Goal: Task Accomplishment & Management: Manage account settings

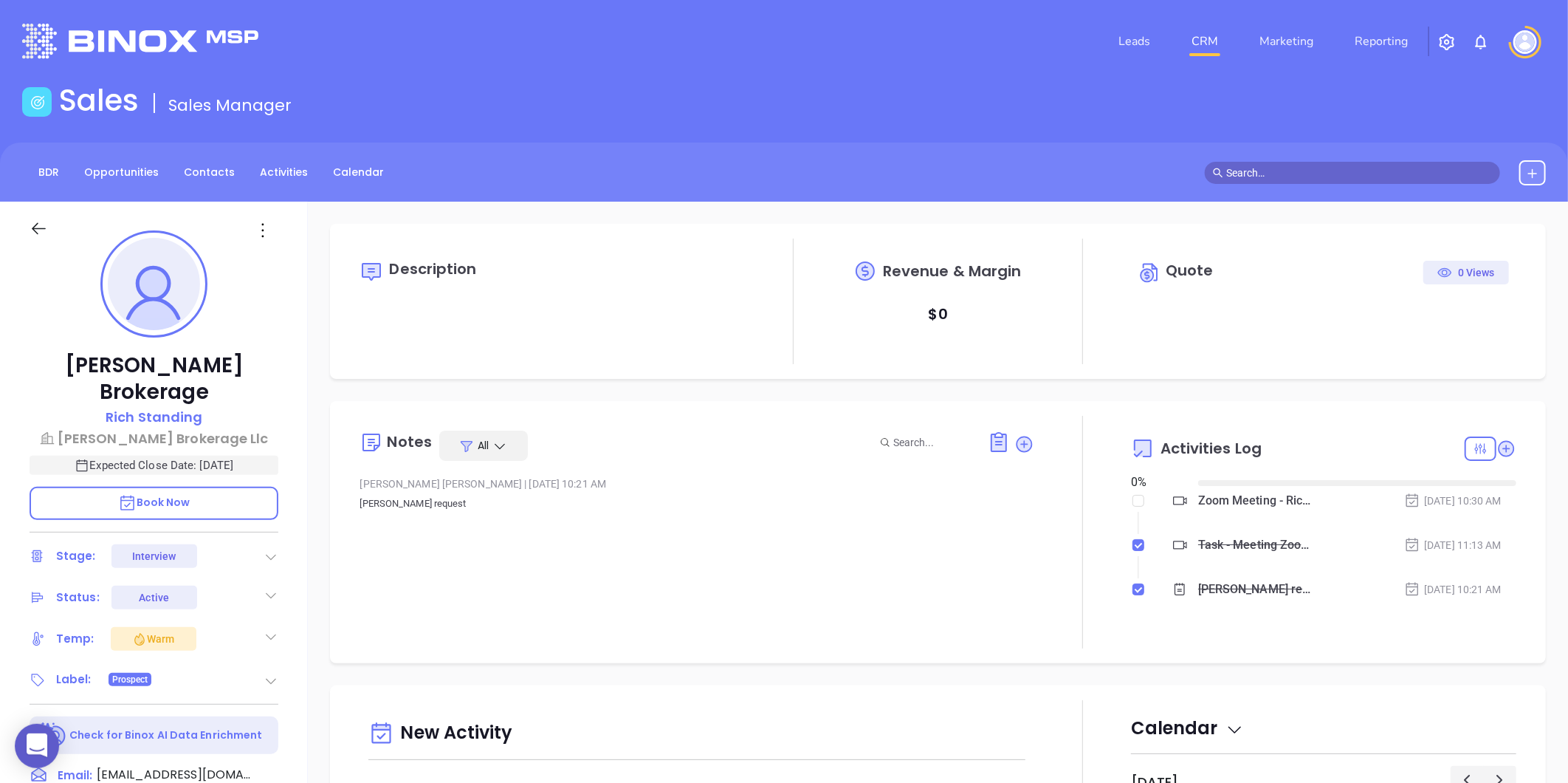
type input "10:00 am"
type input "[DATE]"
type input "[PERSON_NAME]"
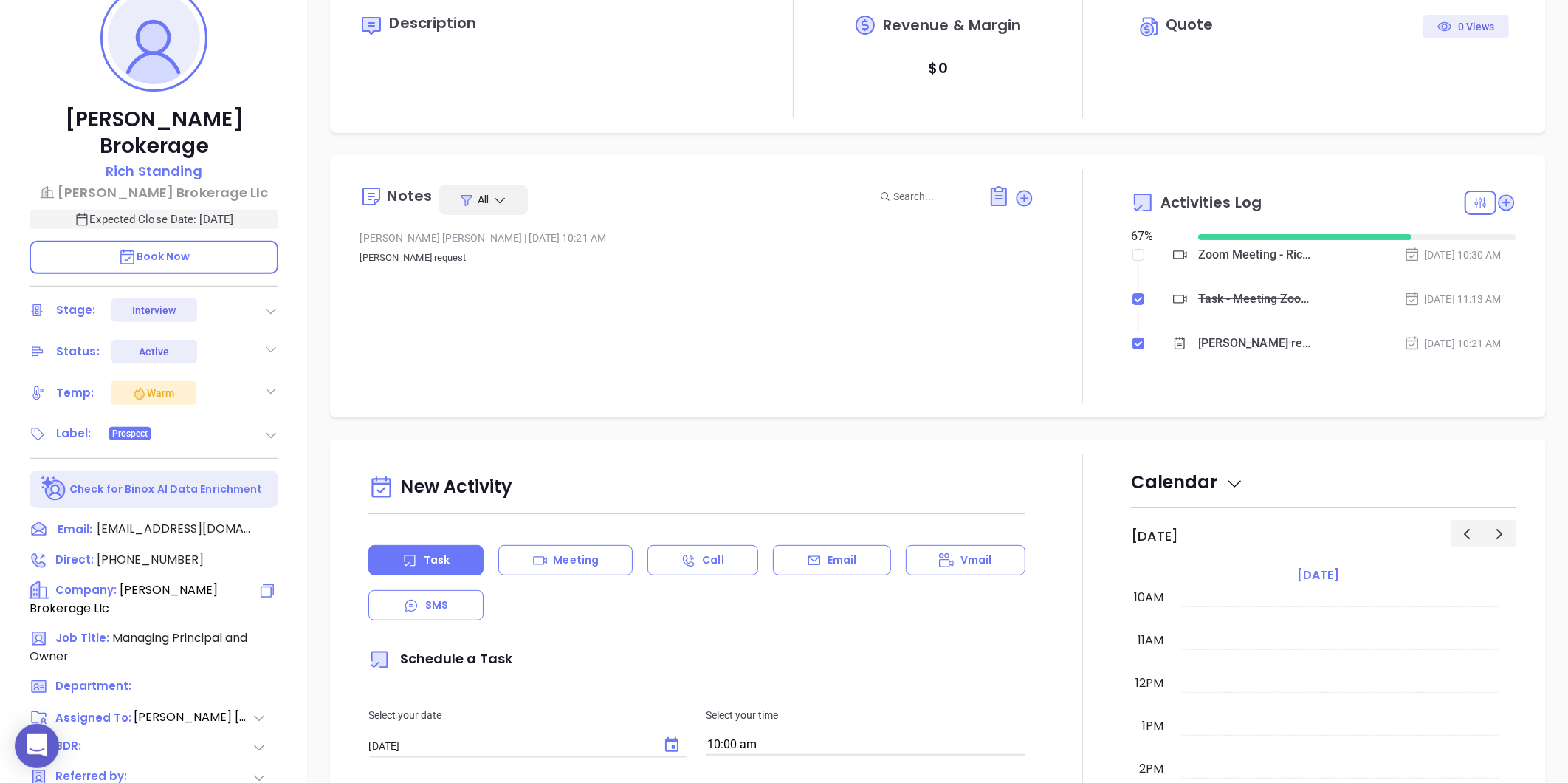
scroll to position [164, 0]
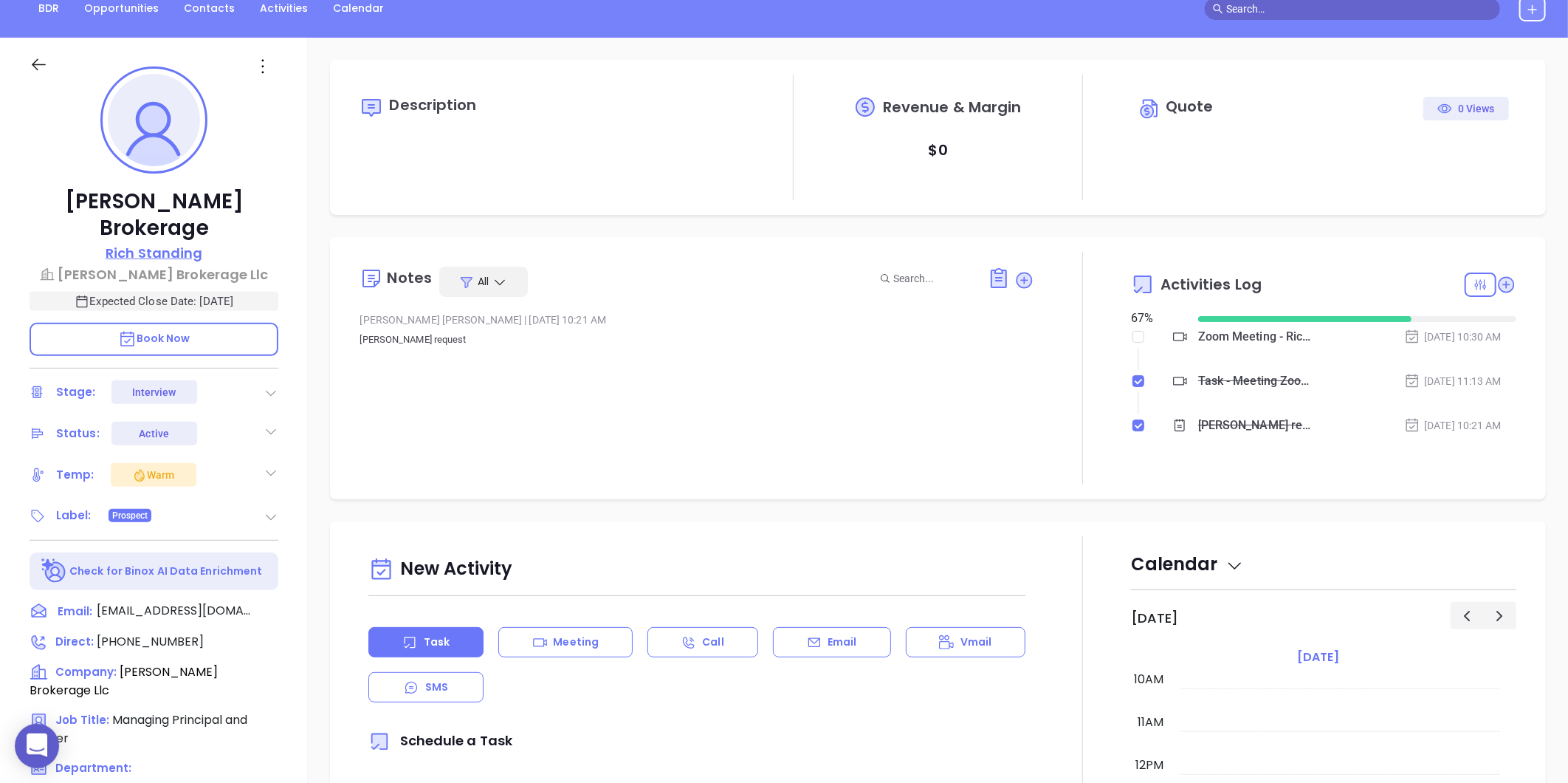
click at [166, 243] on p "Rich Standing" at bounding box center [154, 252] width 97 height 20
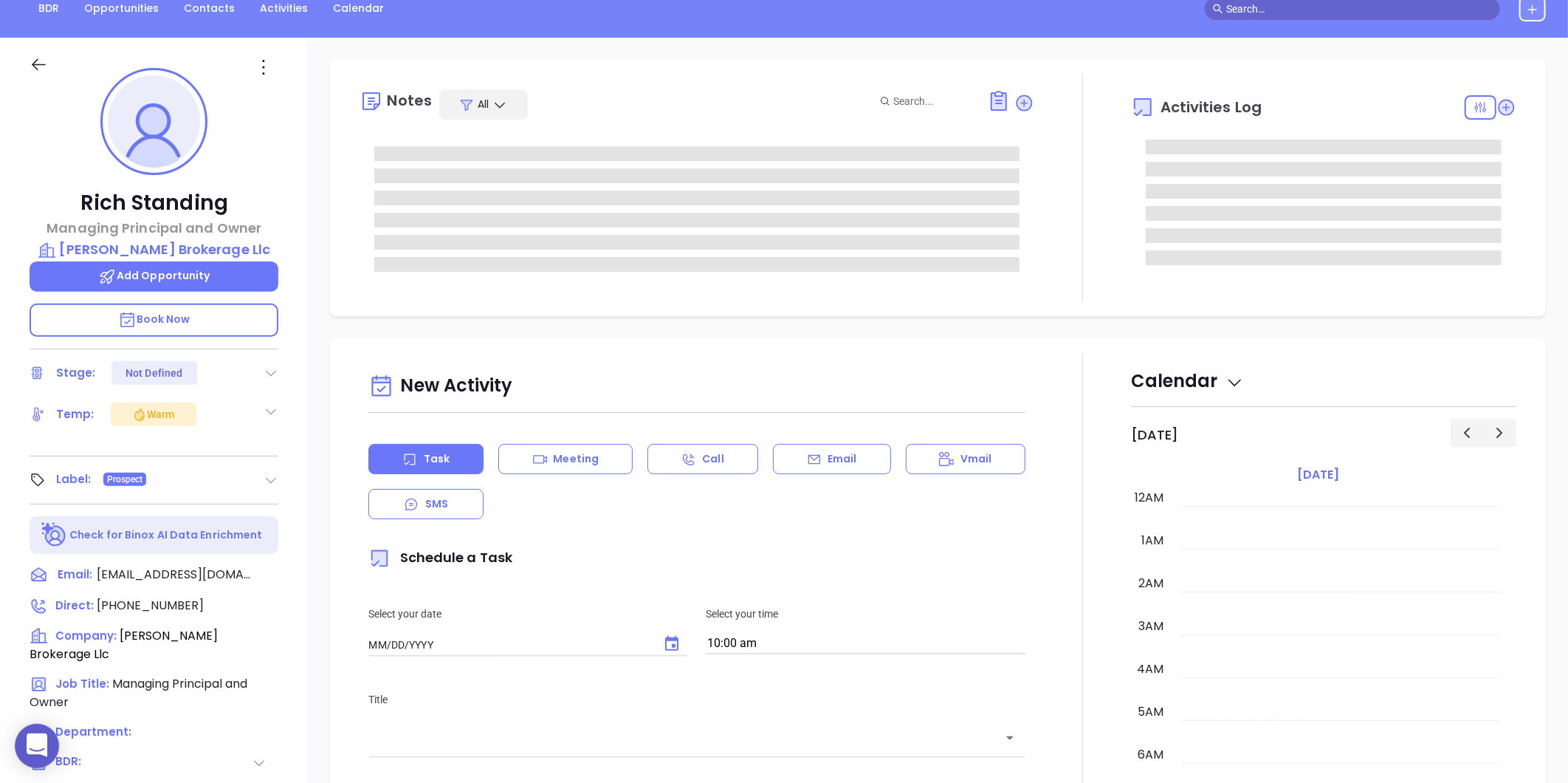
type input "09/03/2025"
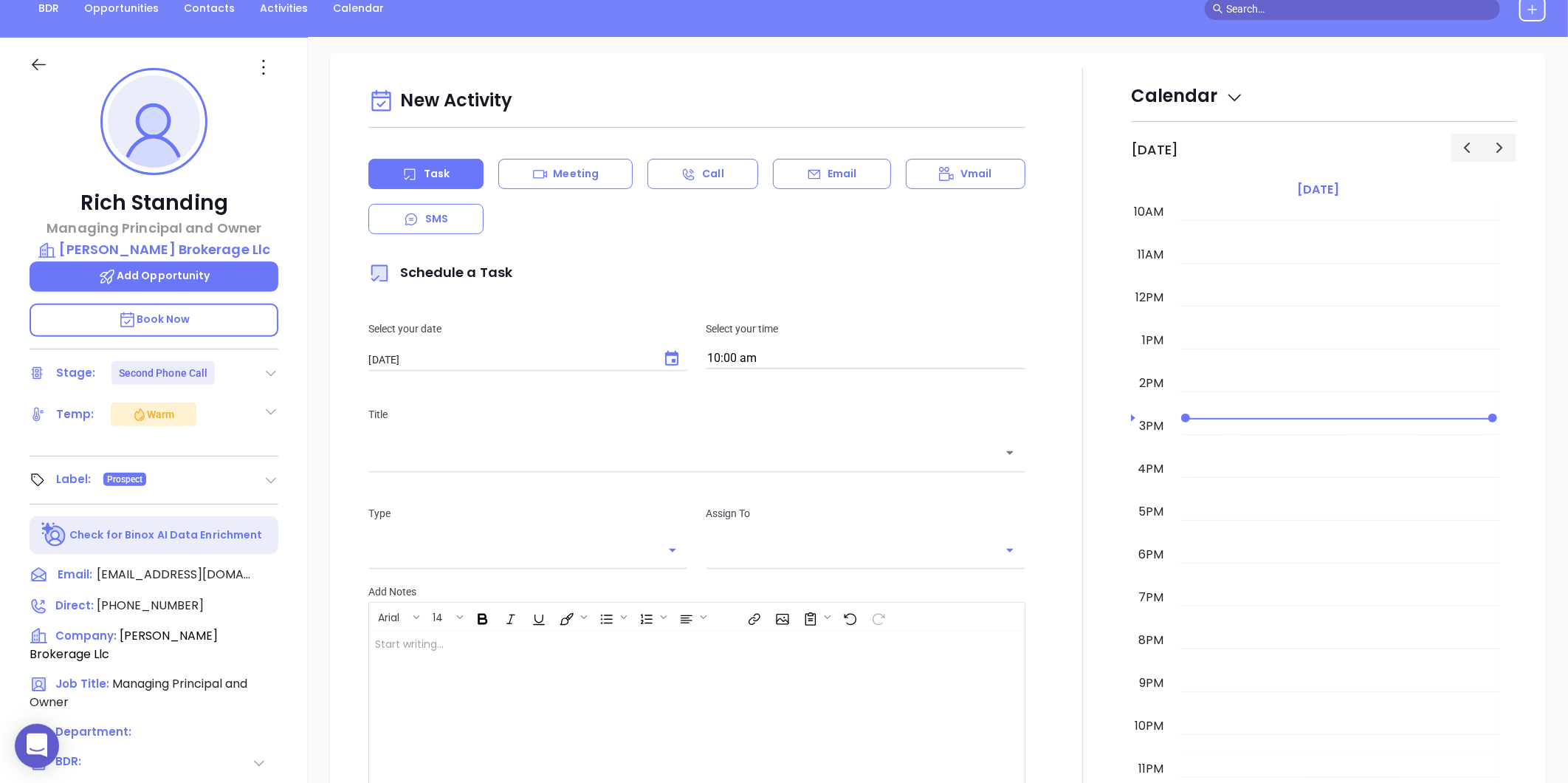
scroll to position [328, 0]
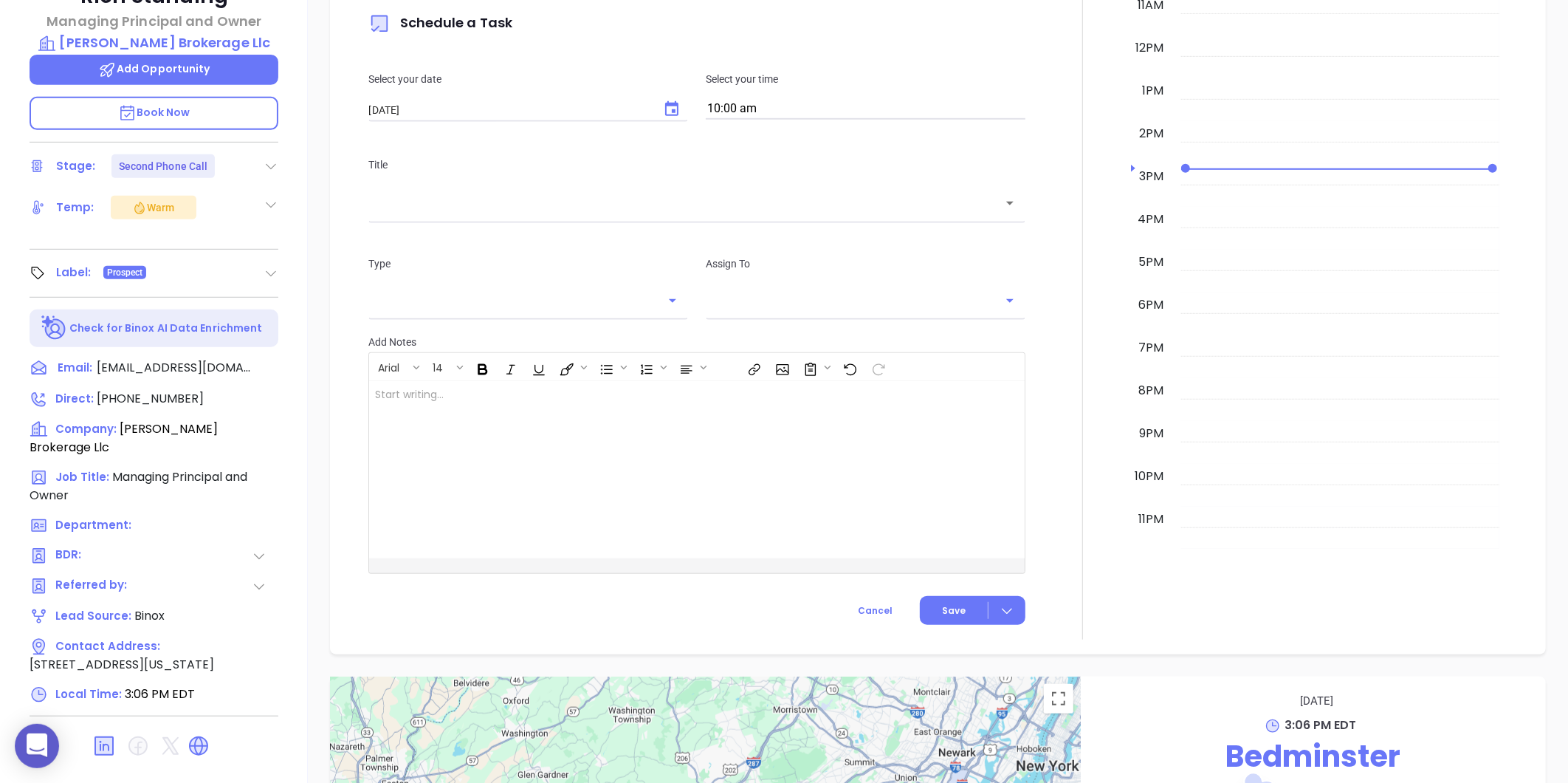
type input "Liz Cruz"
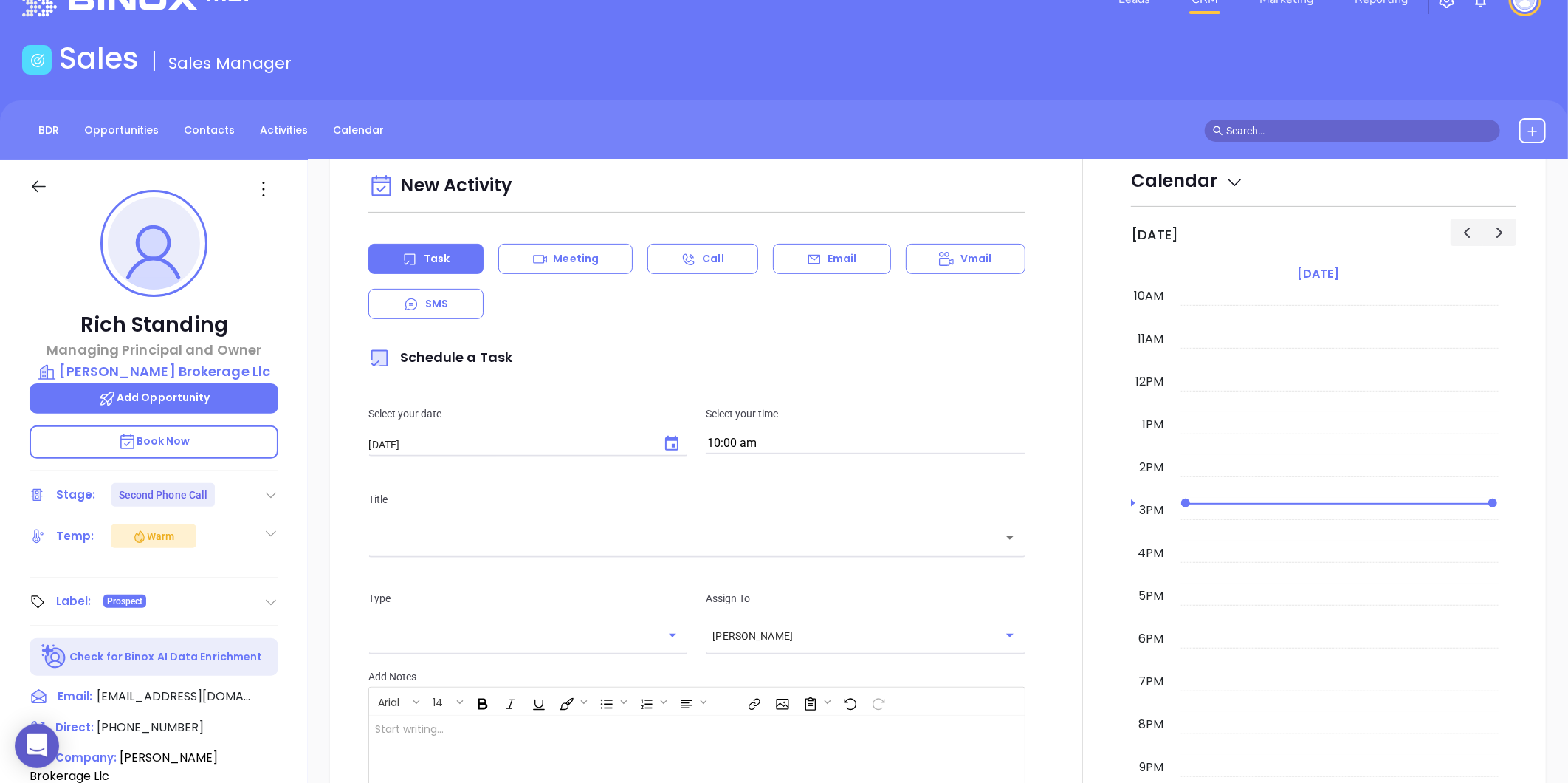
scroll to position [334, 0]
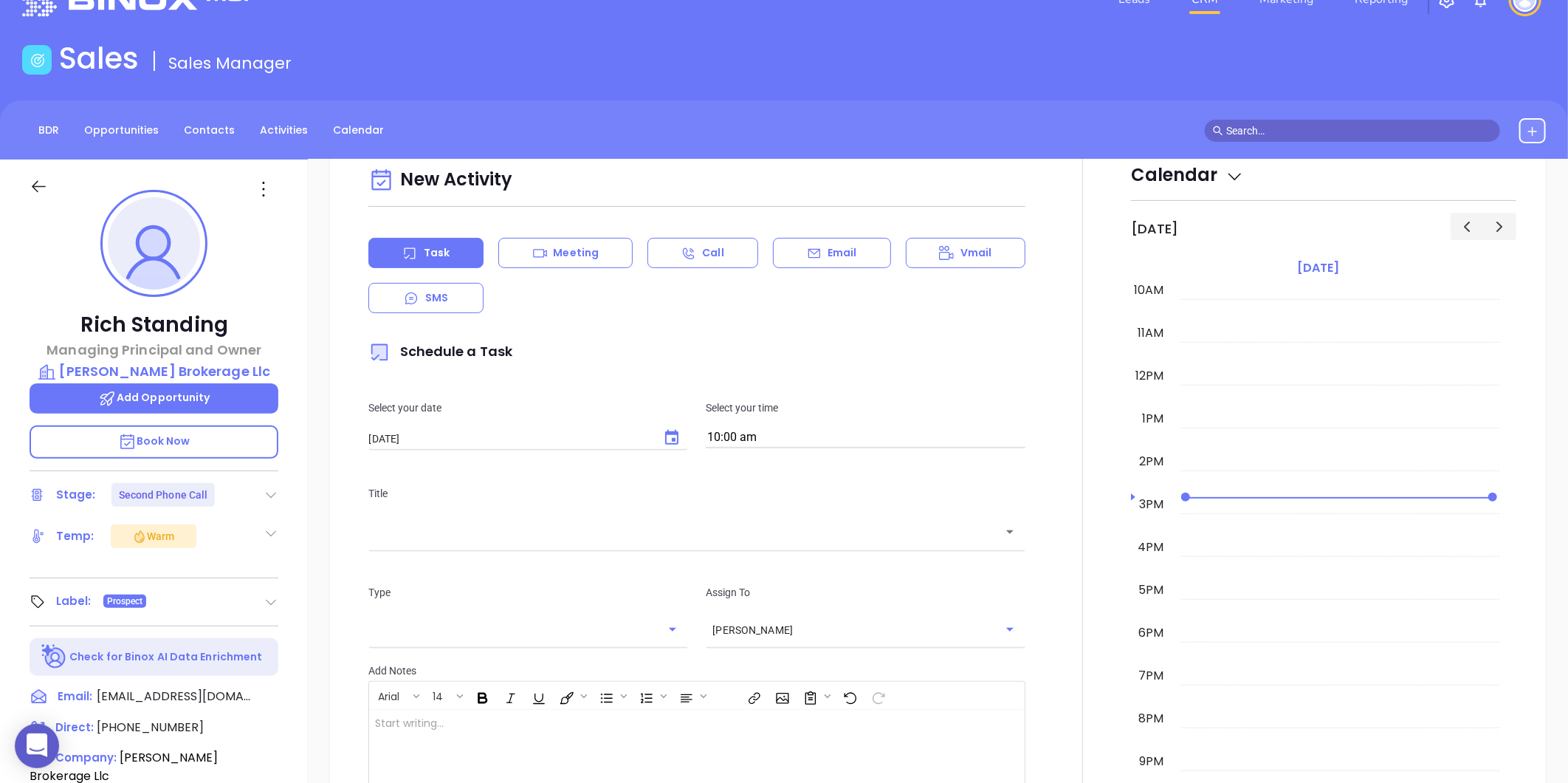
drag, startPoint x: 261, startPoint y: 188, endPoint x: 362, endPoint y: 375, distance: 212.5
click at [261, 187] on icon at bounding box center [264, 189] width 23 height 23
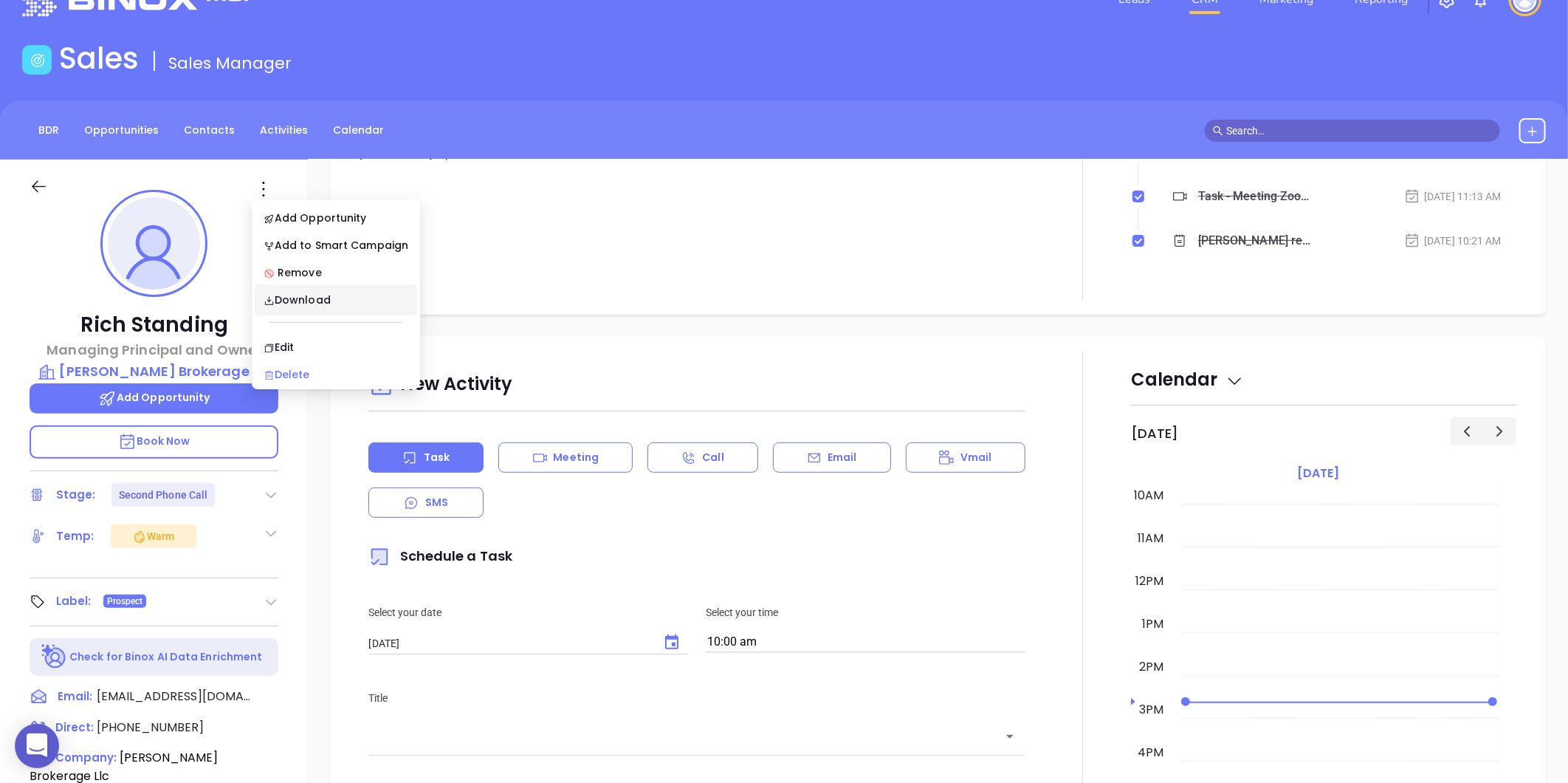
scroll to position [539, 0]
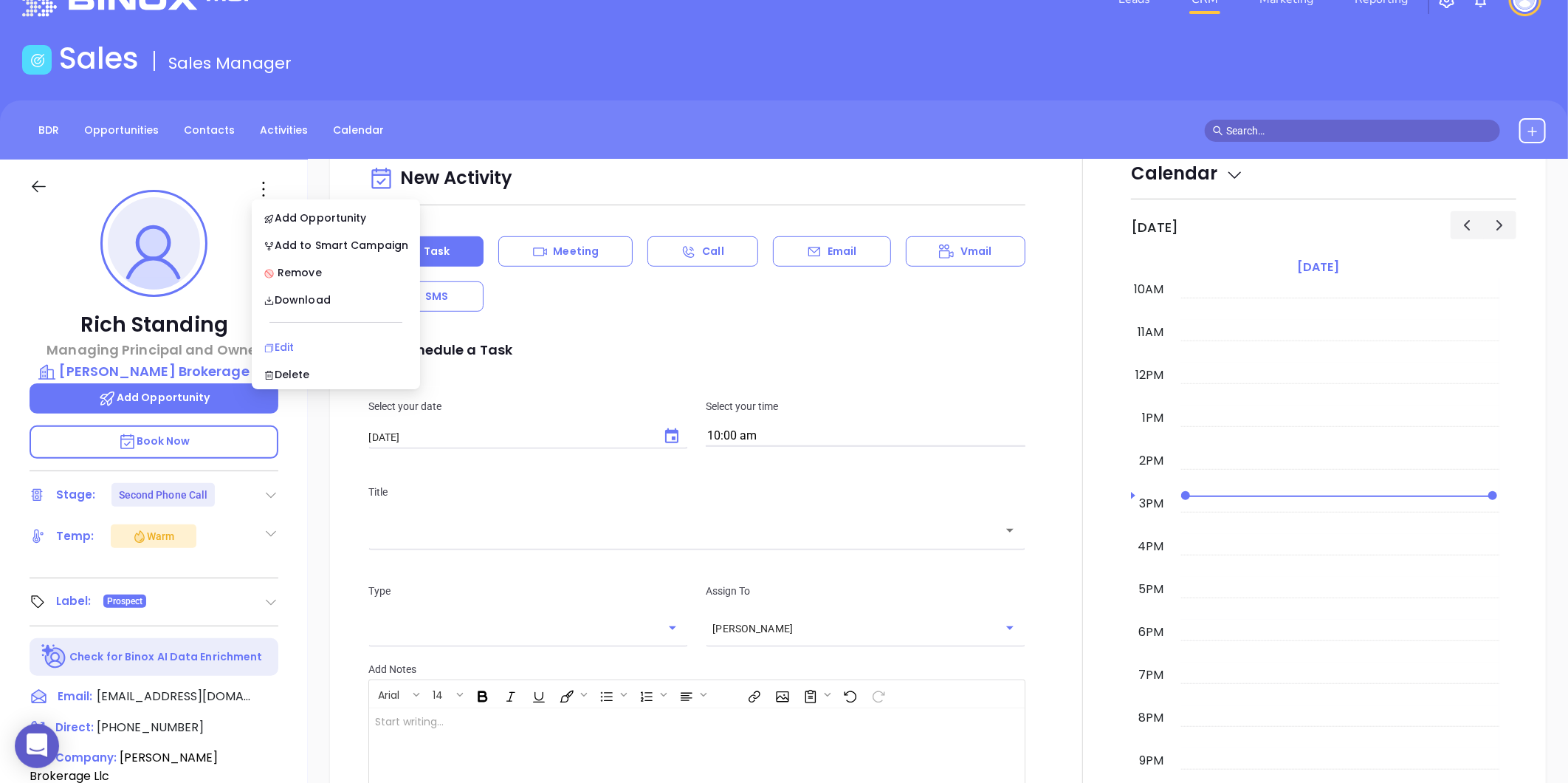
click at [283, 341] on div "Edit" at bounding box center [336, 347] width 145 height 16
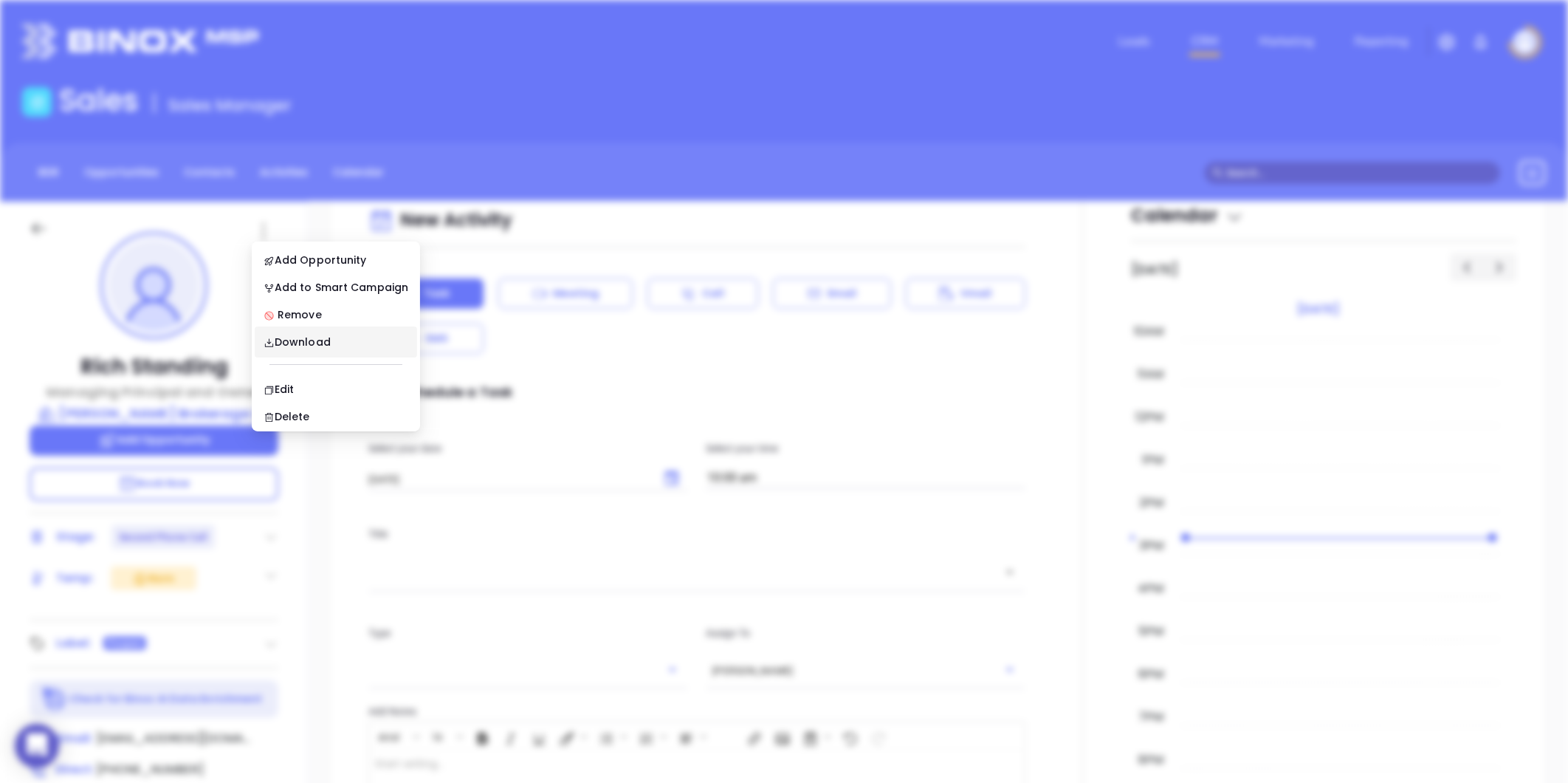
scroll to position [0, 0]
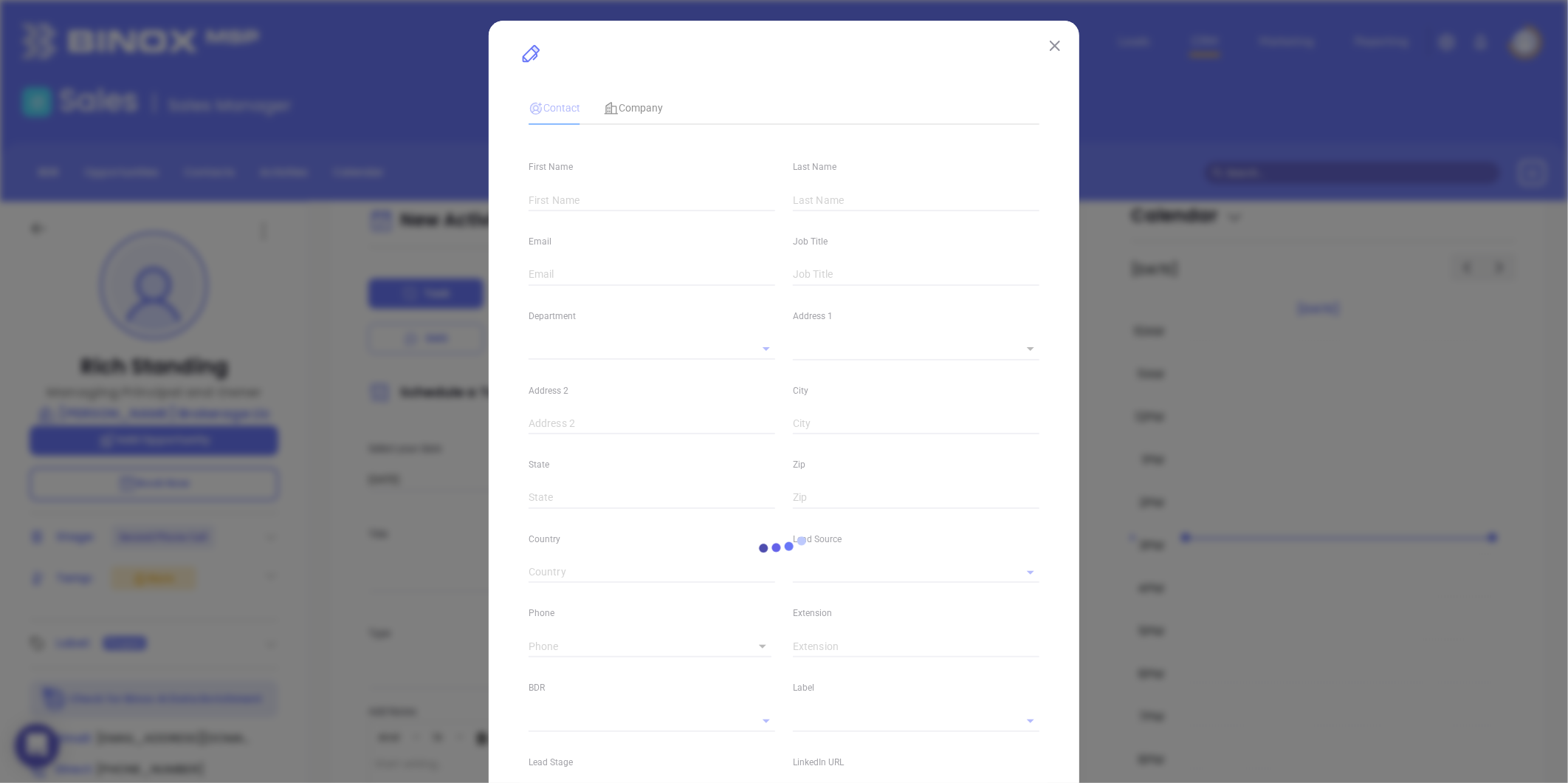
type input "Rich"
type input "Standing"
type input "rich@chadwickbrokerage.com"
type input "Managing Principal and Owner"
type textarea "350 Main Street"
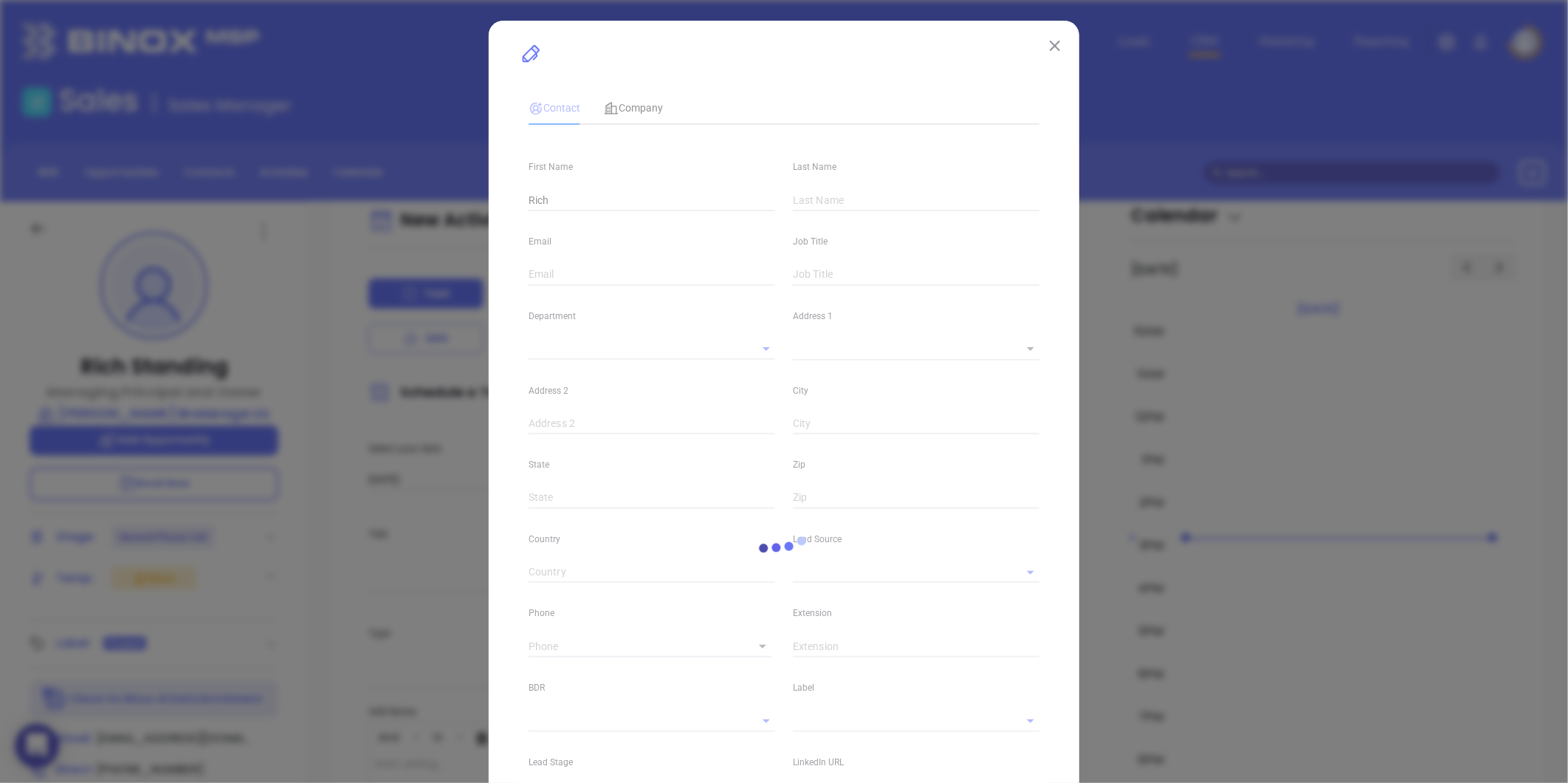
type input "1"
type input "Suite 1"
type input "Bedminster"
type input "New Jersey"
type input "07921"
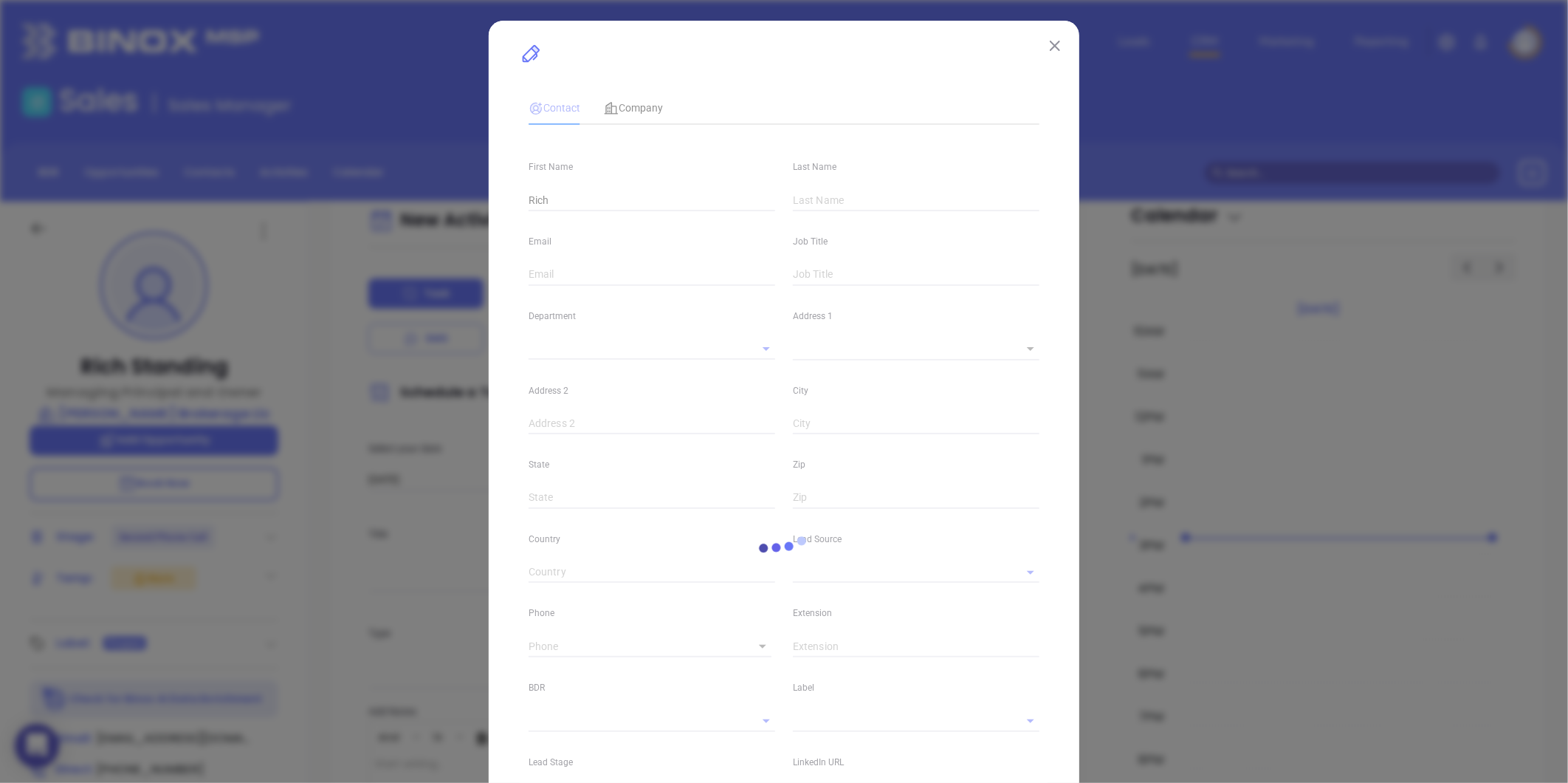
type input "United States"
type input "www.linkedin.com/in/rich-standing-28698b17"
type input "Binox"
type input "Second Phone Call"
type input "1"
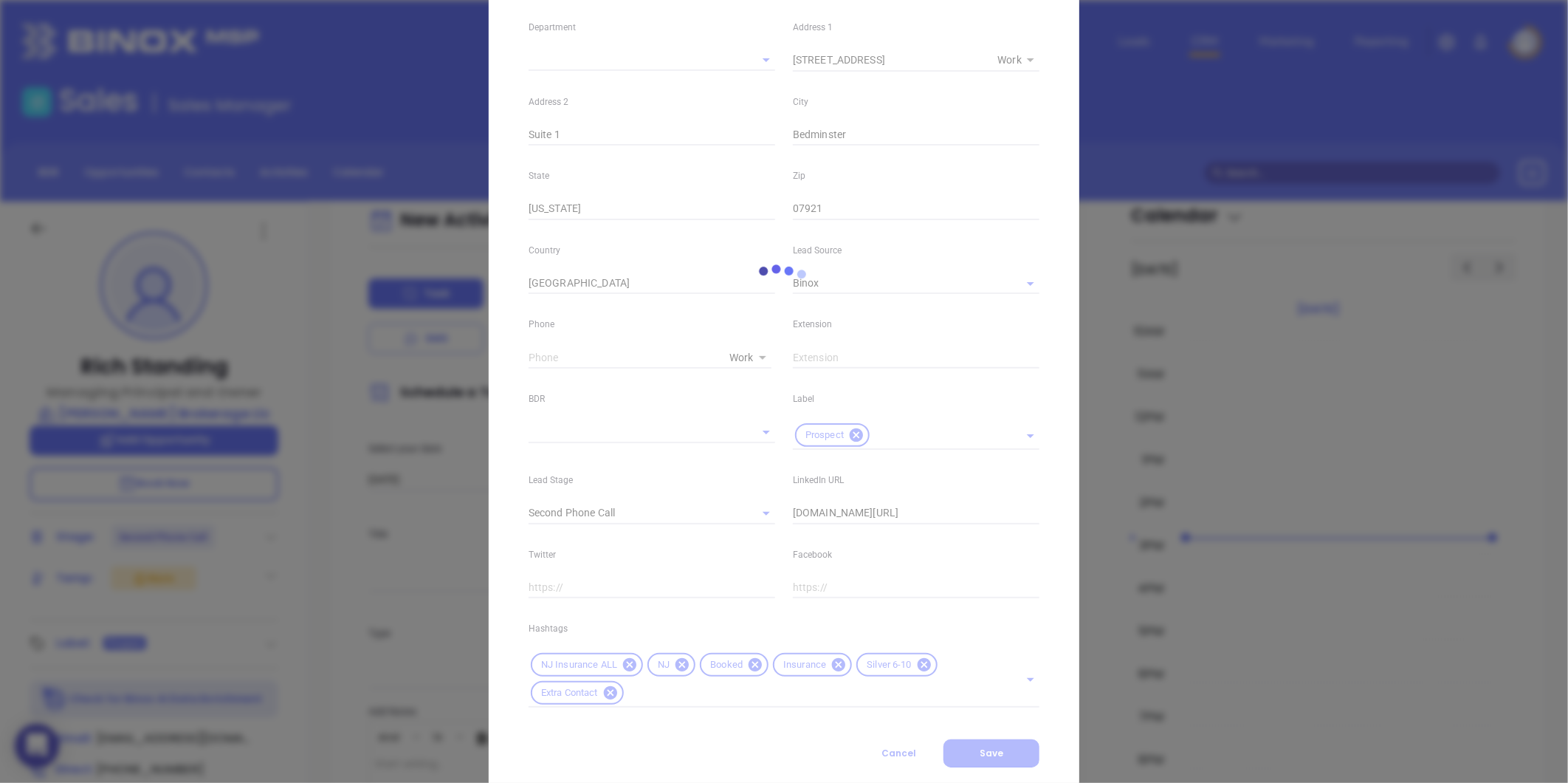
scroll to position [328, 0]
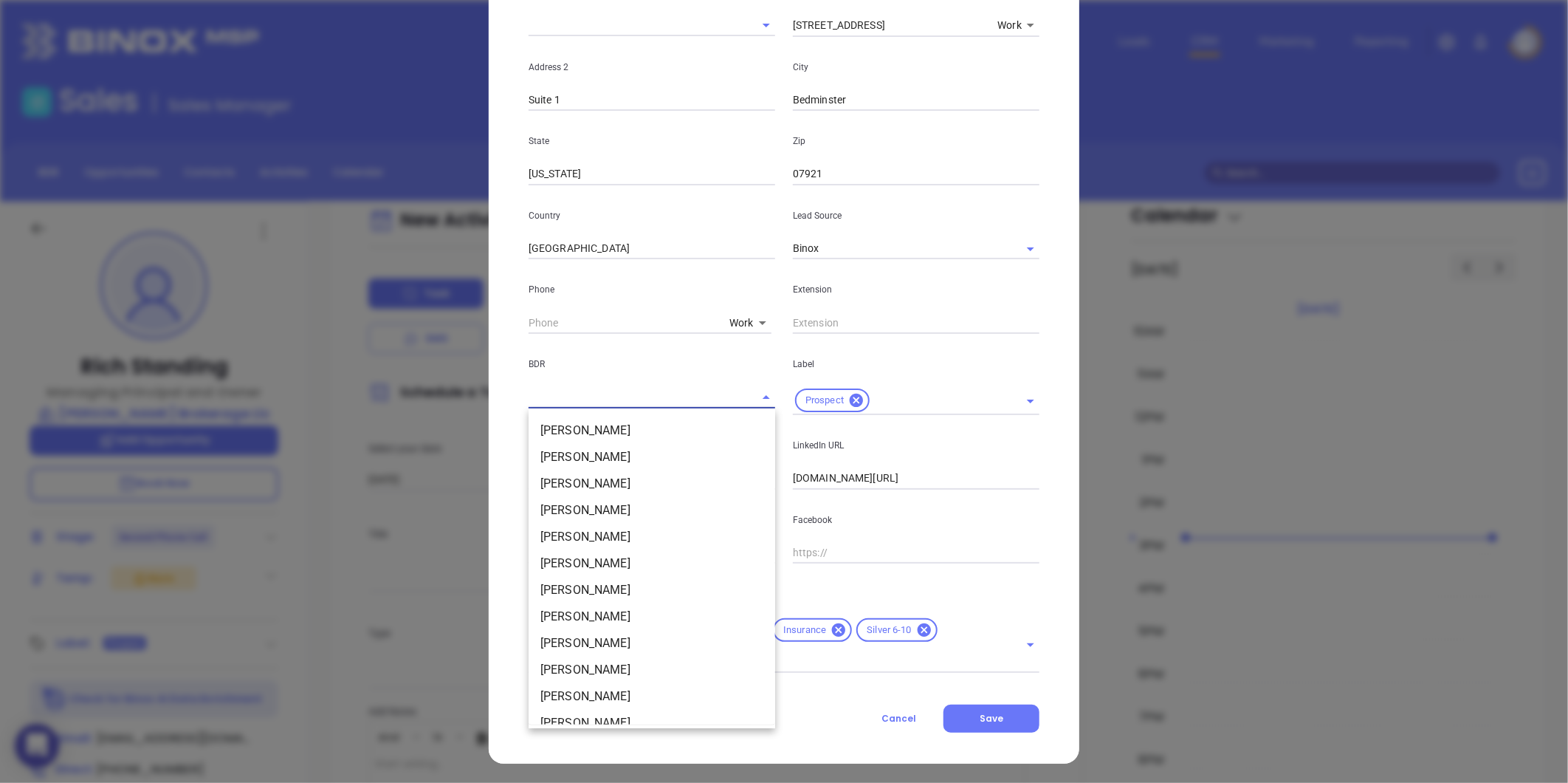
click at [563, 399] on input "text" at bounding box center [631, 396] width 205 height 21
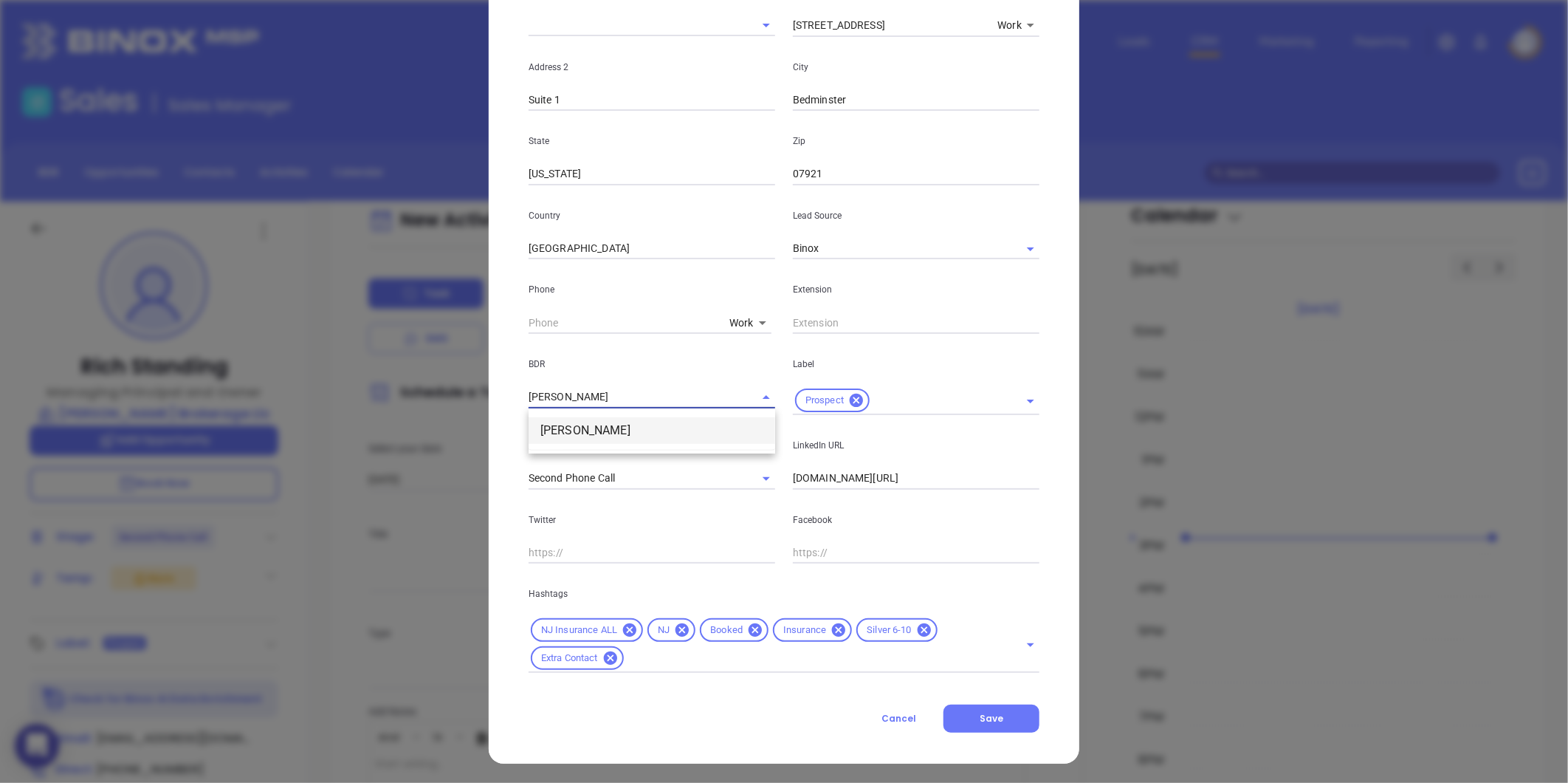
click at [722, 431] on li "Karina Genovez" at bounding box center [651, 431] width 247 height 27
type input "Karina Genovez"
drag, startPoint x: 992, startPoint y: 720, endPoint x: 816, endPoint y: 578, distance: 226.1
click at [992, 720] on span "Save" at bounding box center [992, 718] width 23 height 13
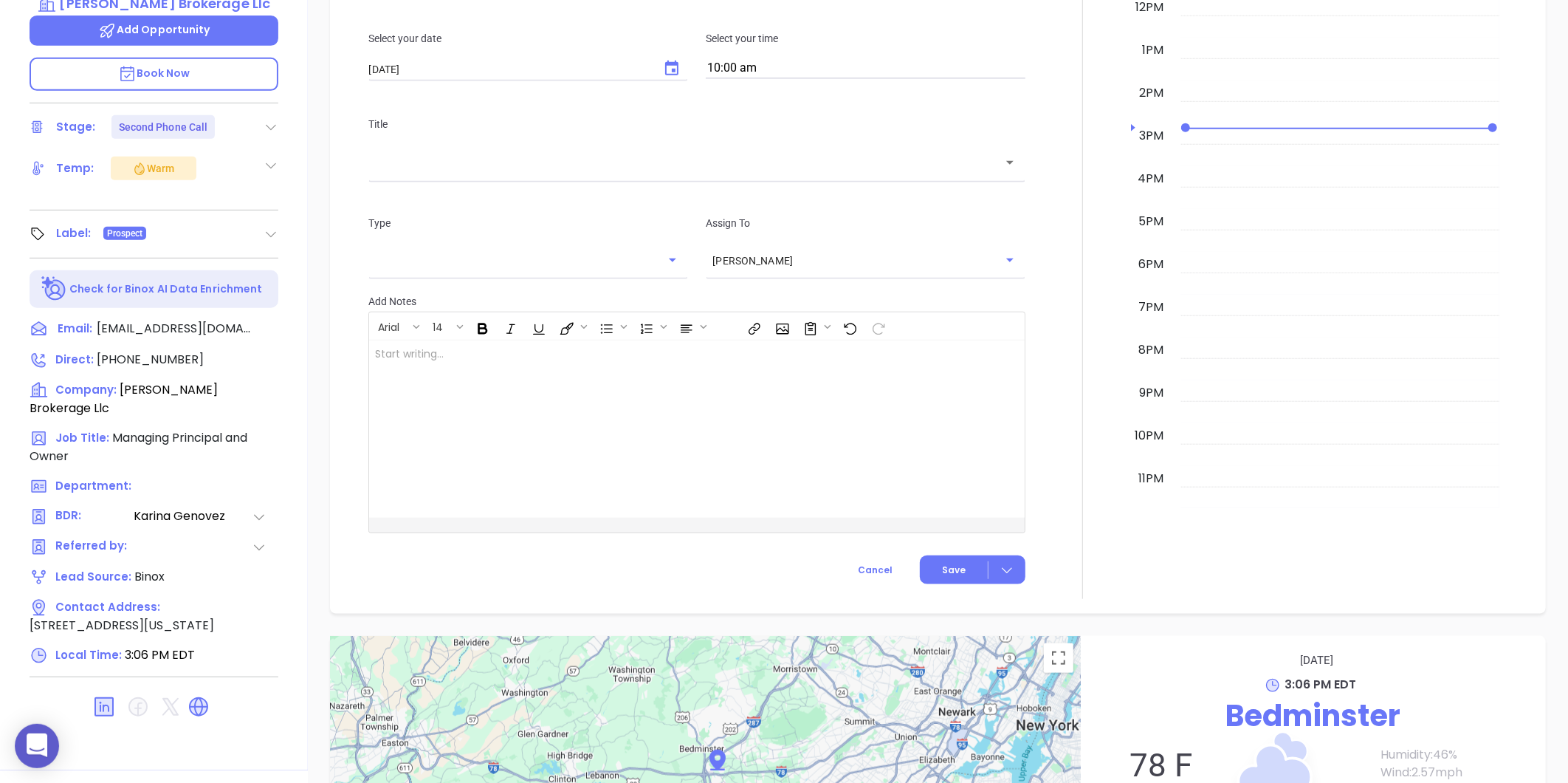
scroll to position [539, 0]
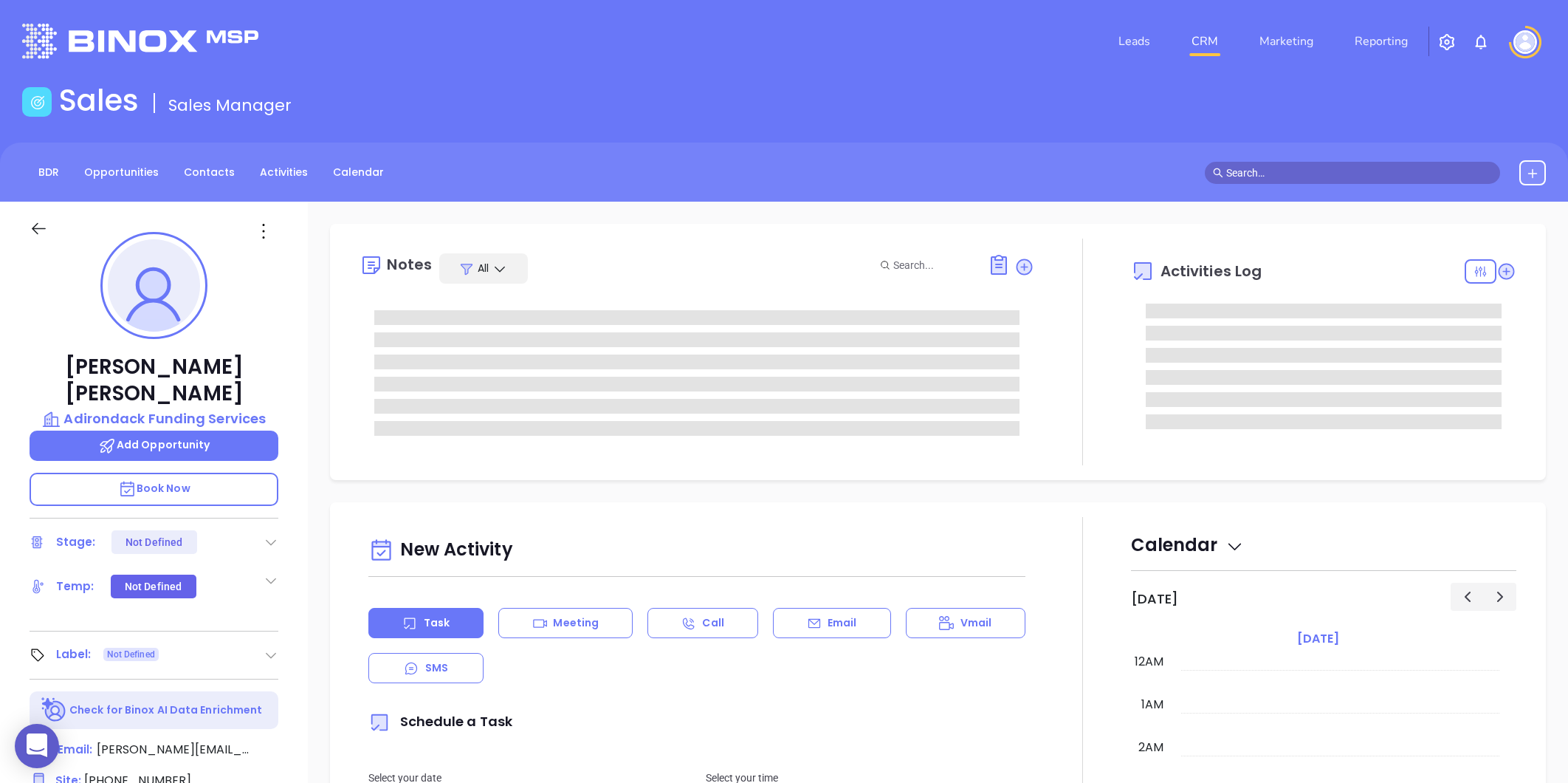
type input "[DATE]"
type input "Liz Cruz"
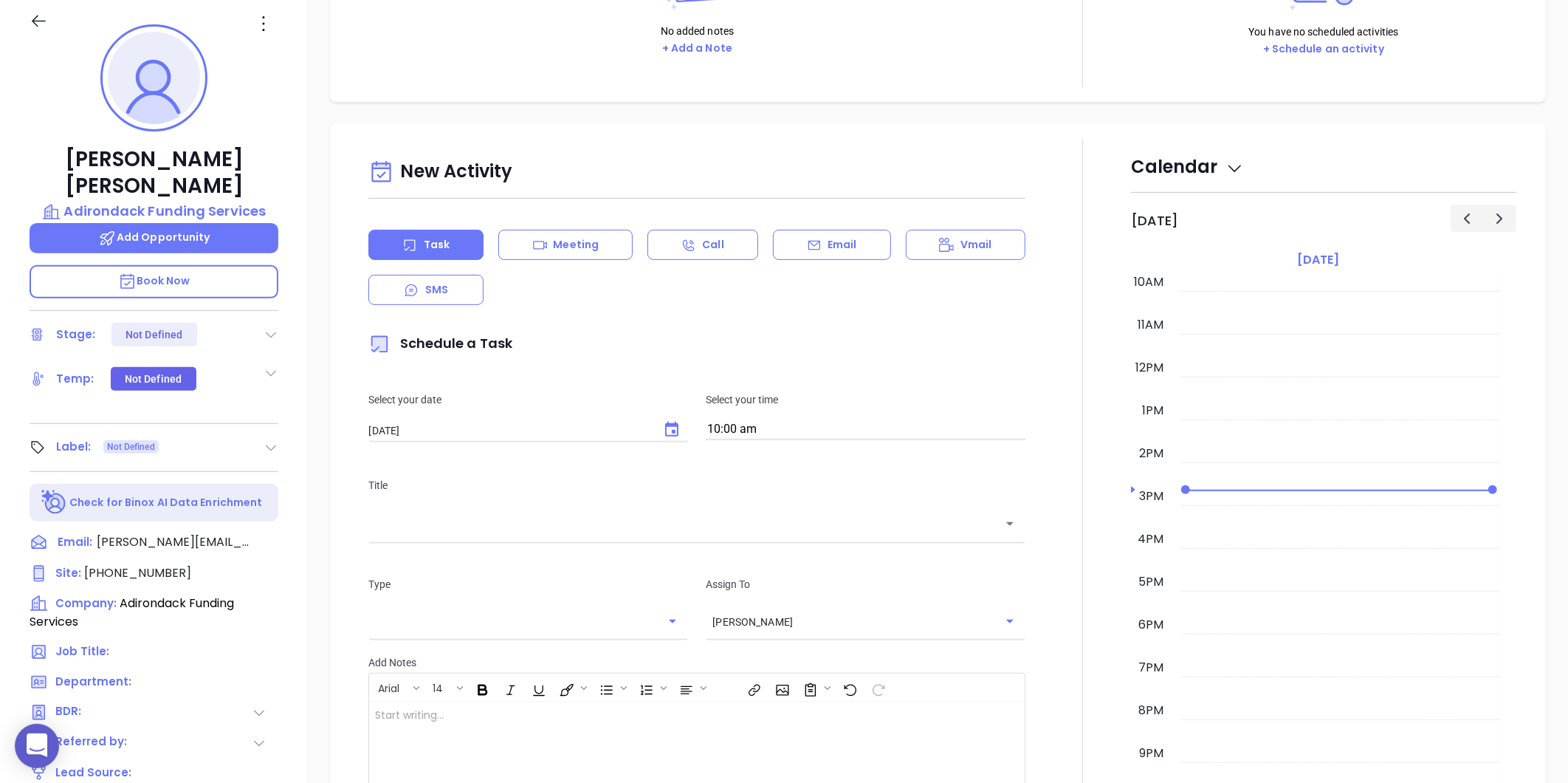
scroll to position [207, 0]
click at [277, 534] on icon at bounding box center [275, 543] width 18 height 18
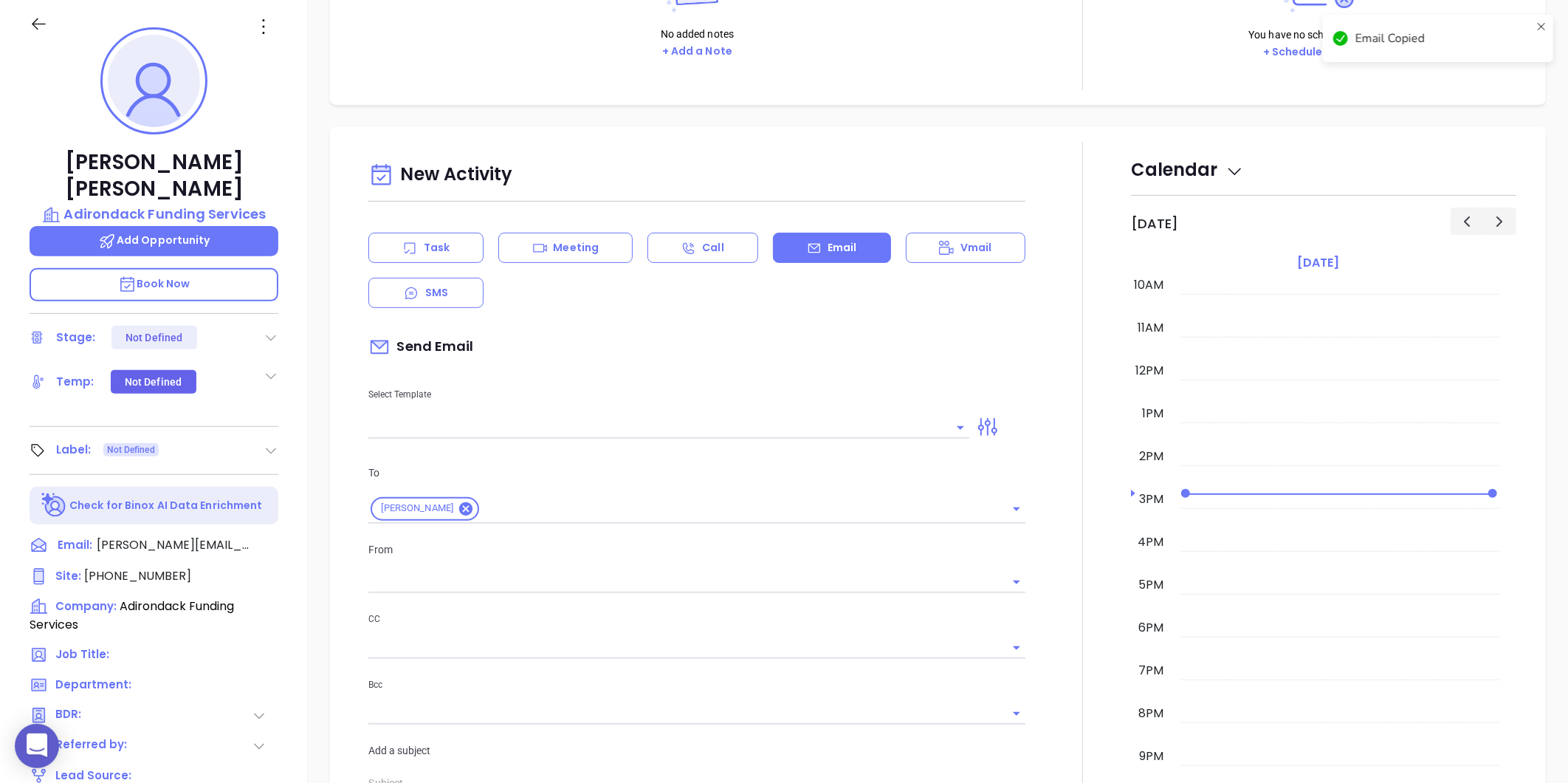
scroll to position [201, 0]
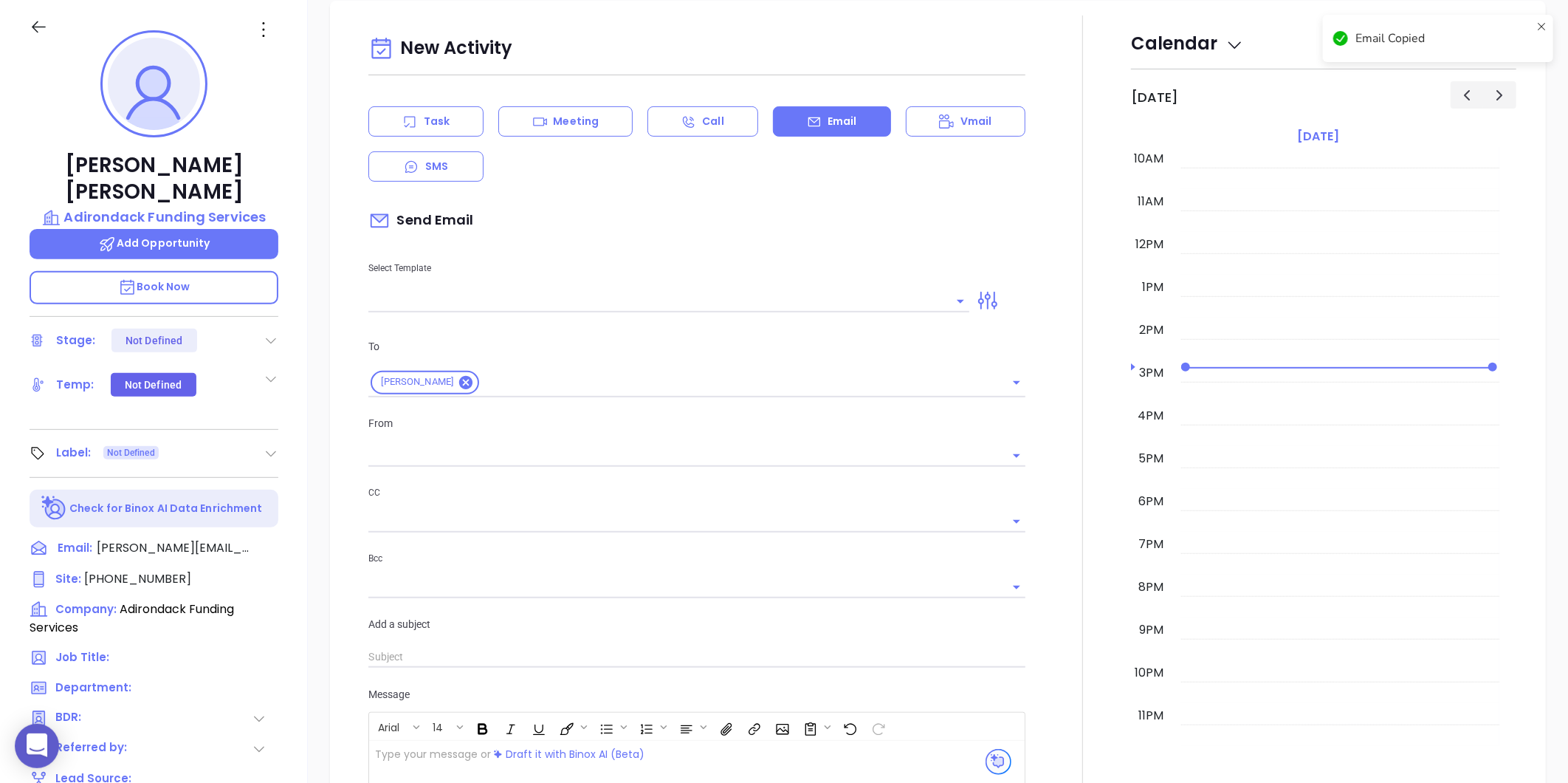
type input "Liz Cruz"
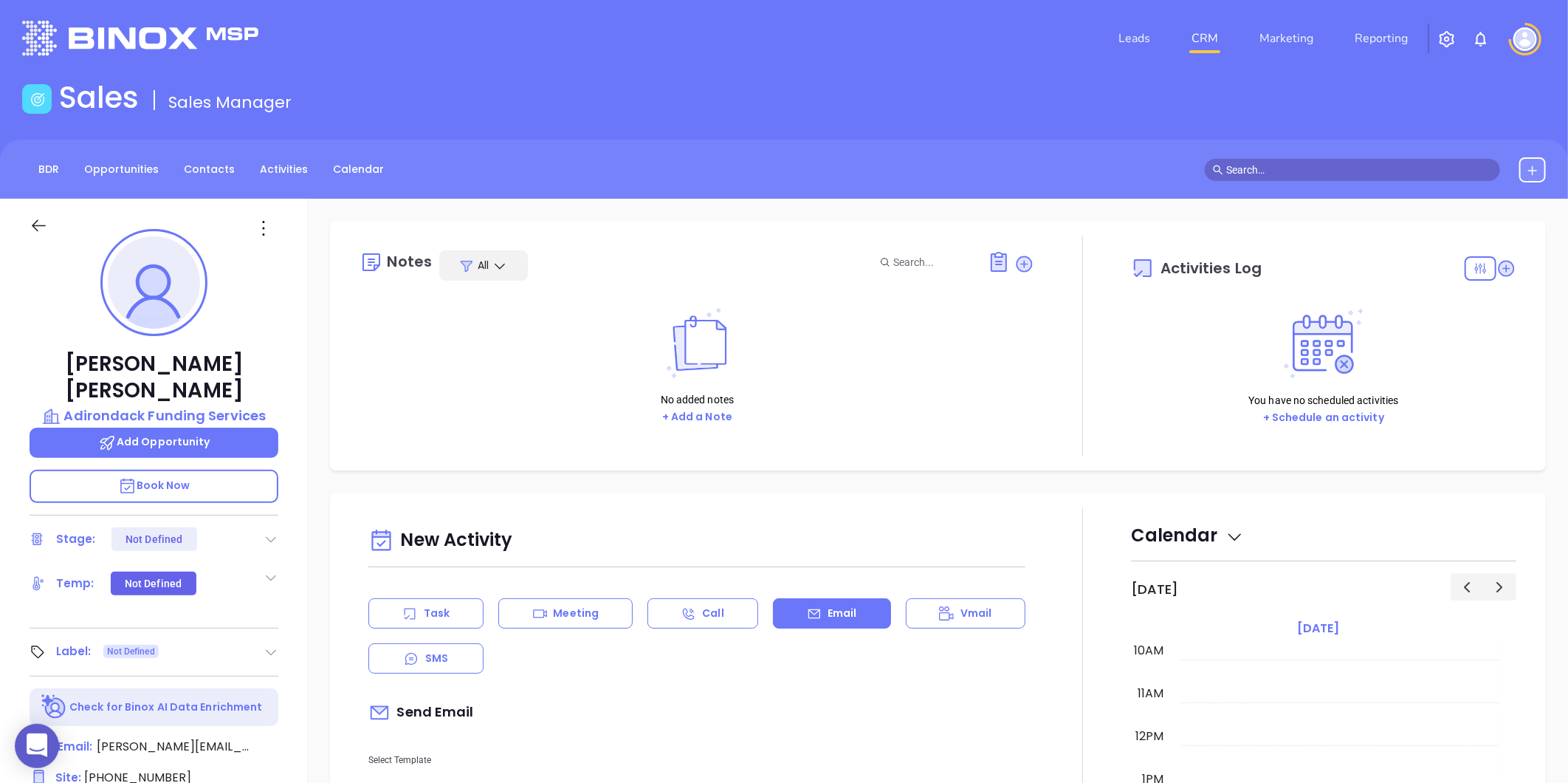
scroll to position [0, 0]
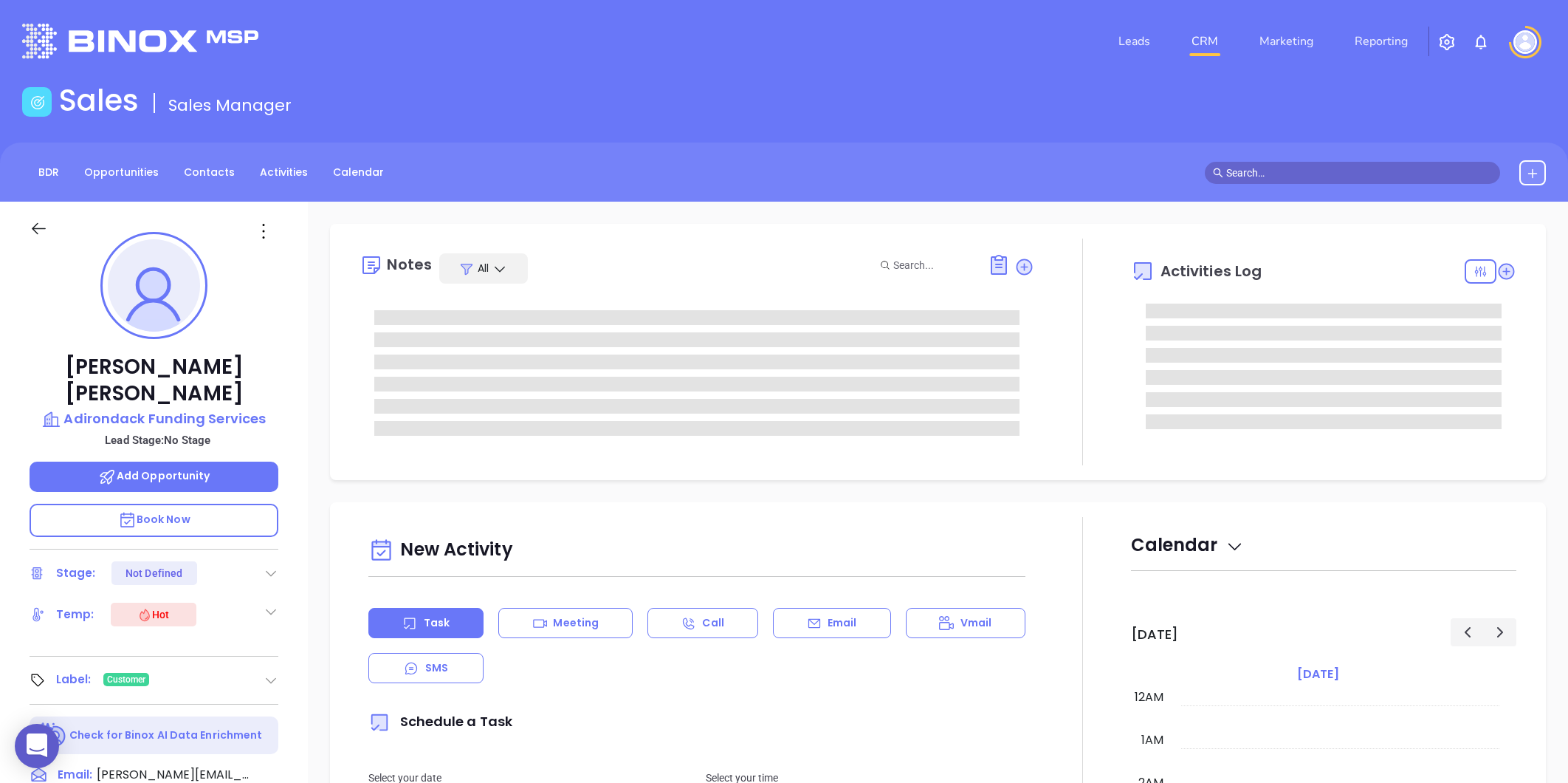
type input "[DATE]"
type input "[PERSON_NAME]"
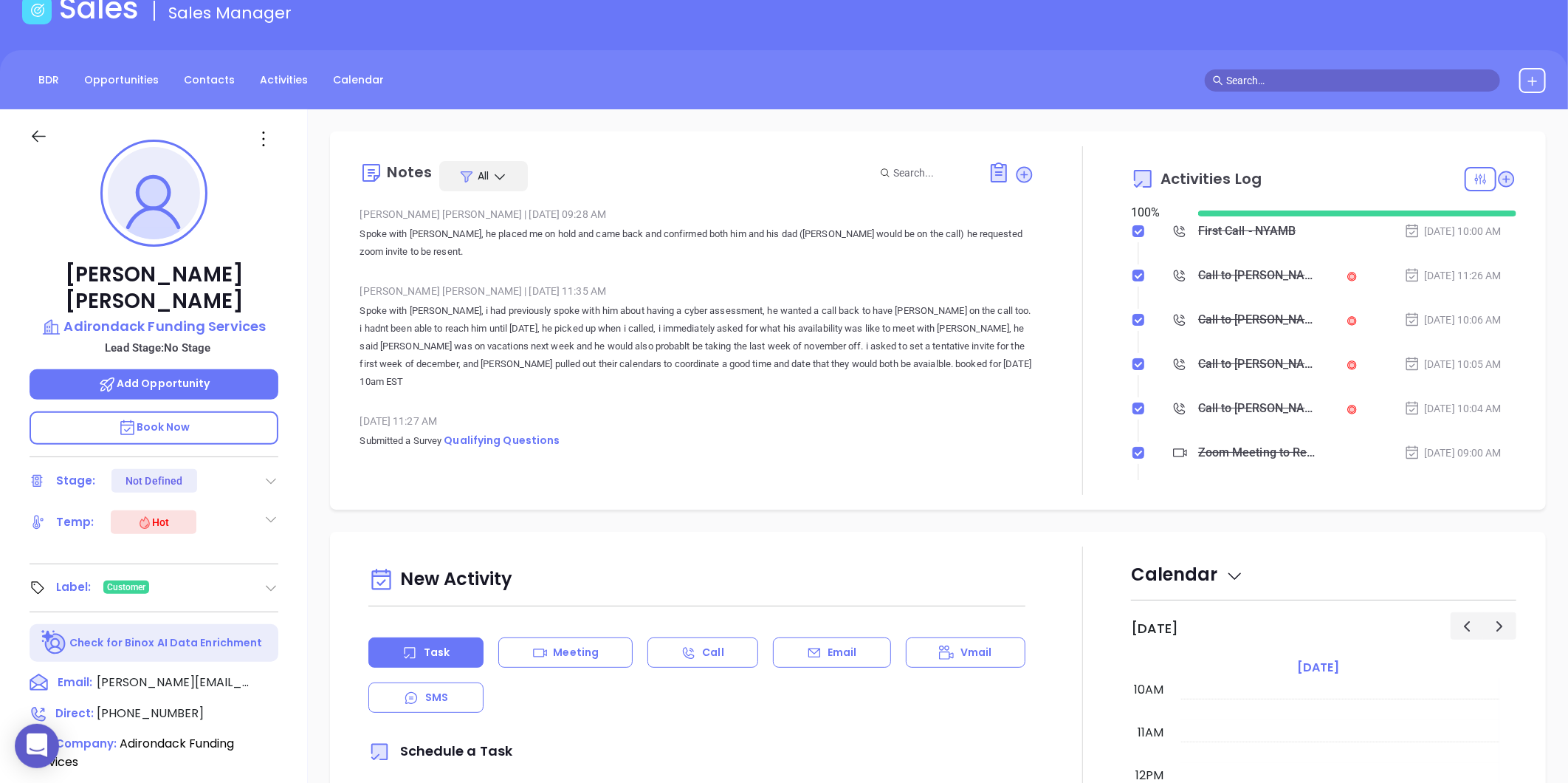
scroll to position [164, 0]
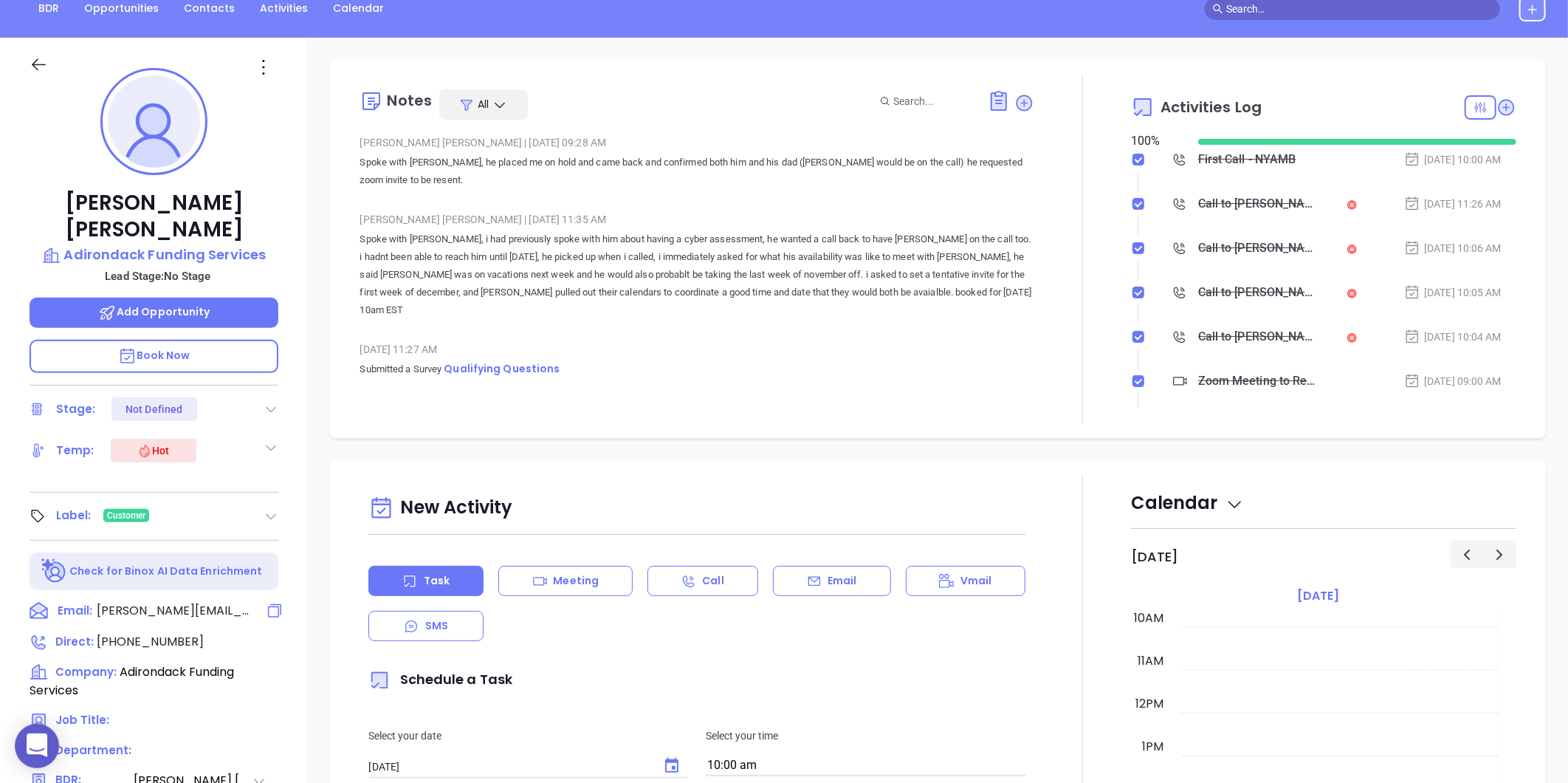
click at [270, 602] on icon at bounding box center [275, 611] width 18 height 18
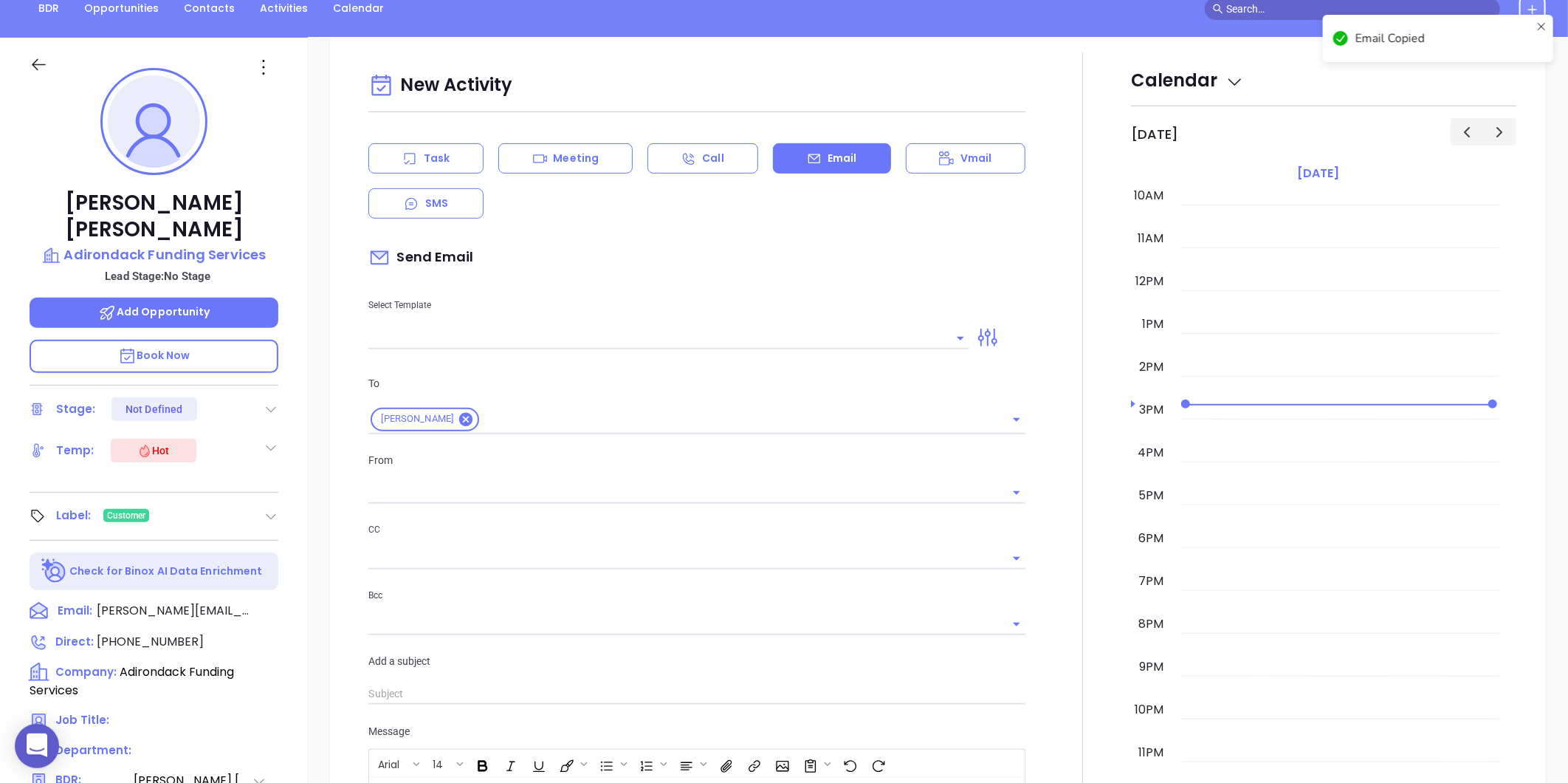
scroll to position [201, 0]
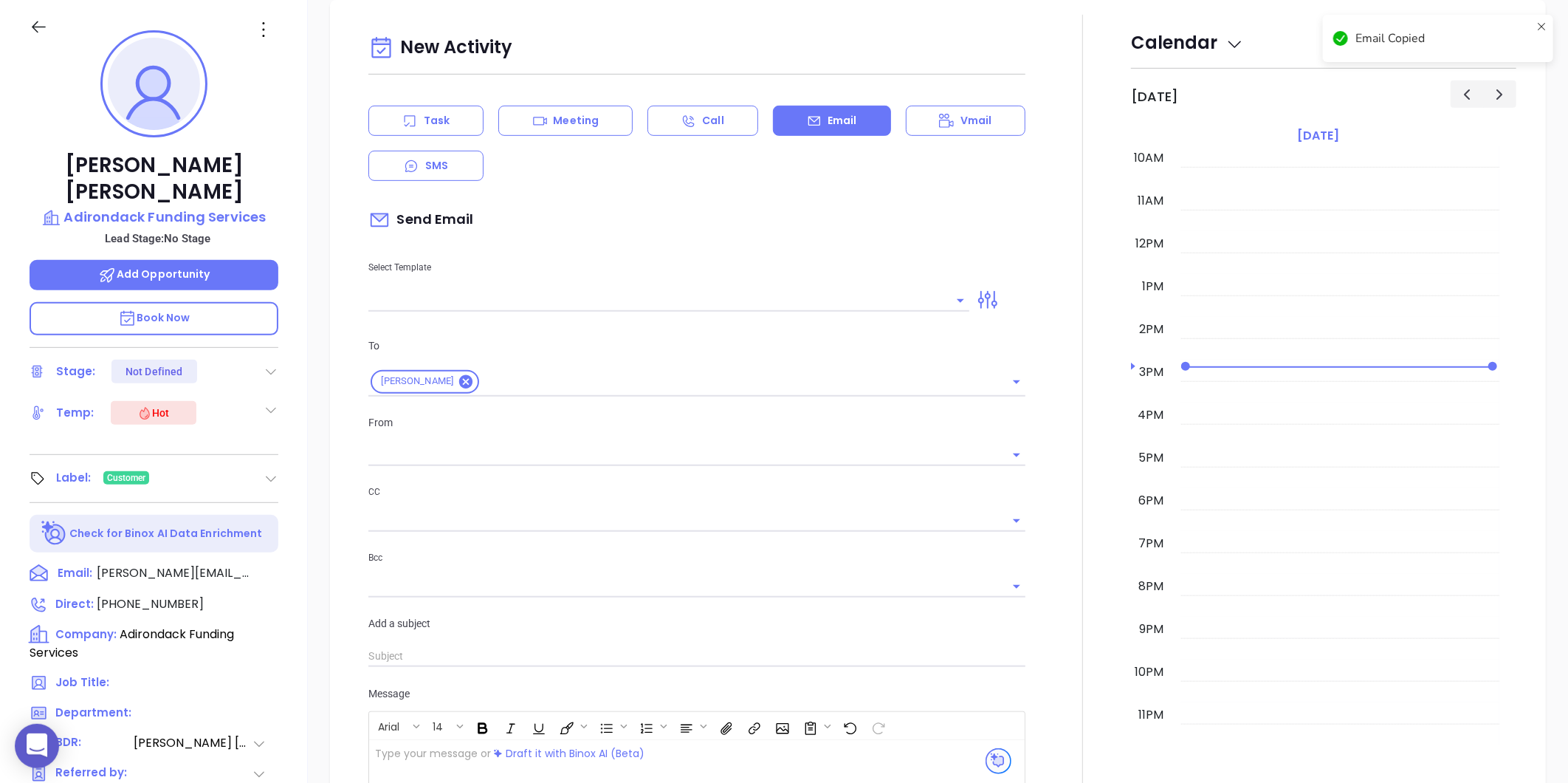
type input "Liz Cruz"
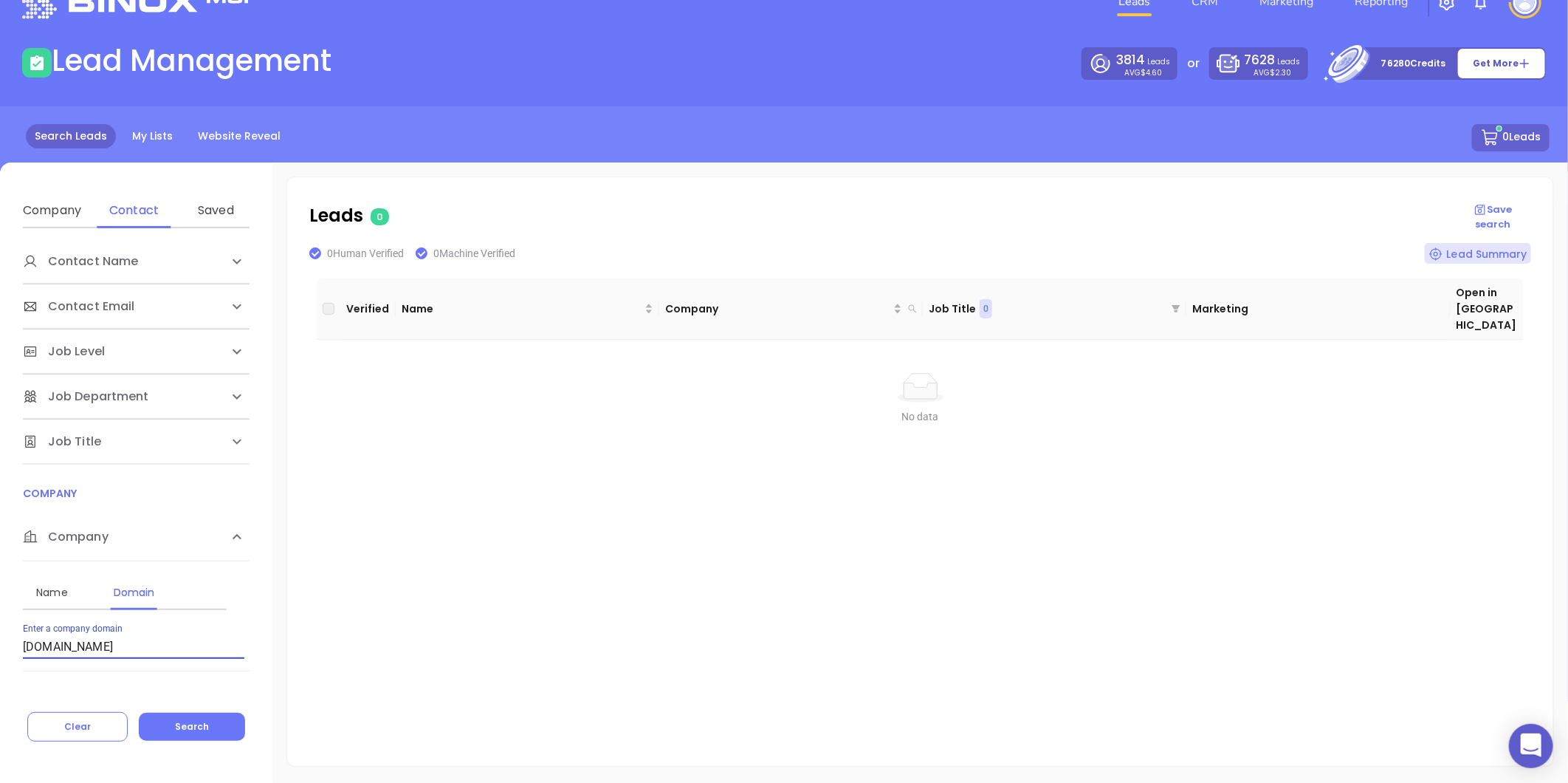
scroll to position [117, 0]
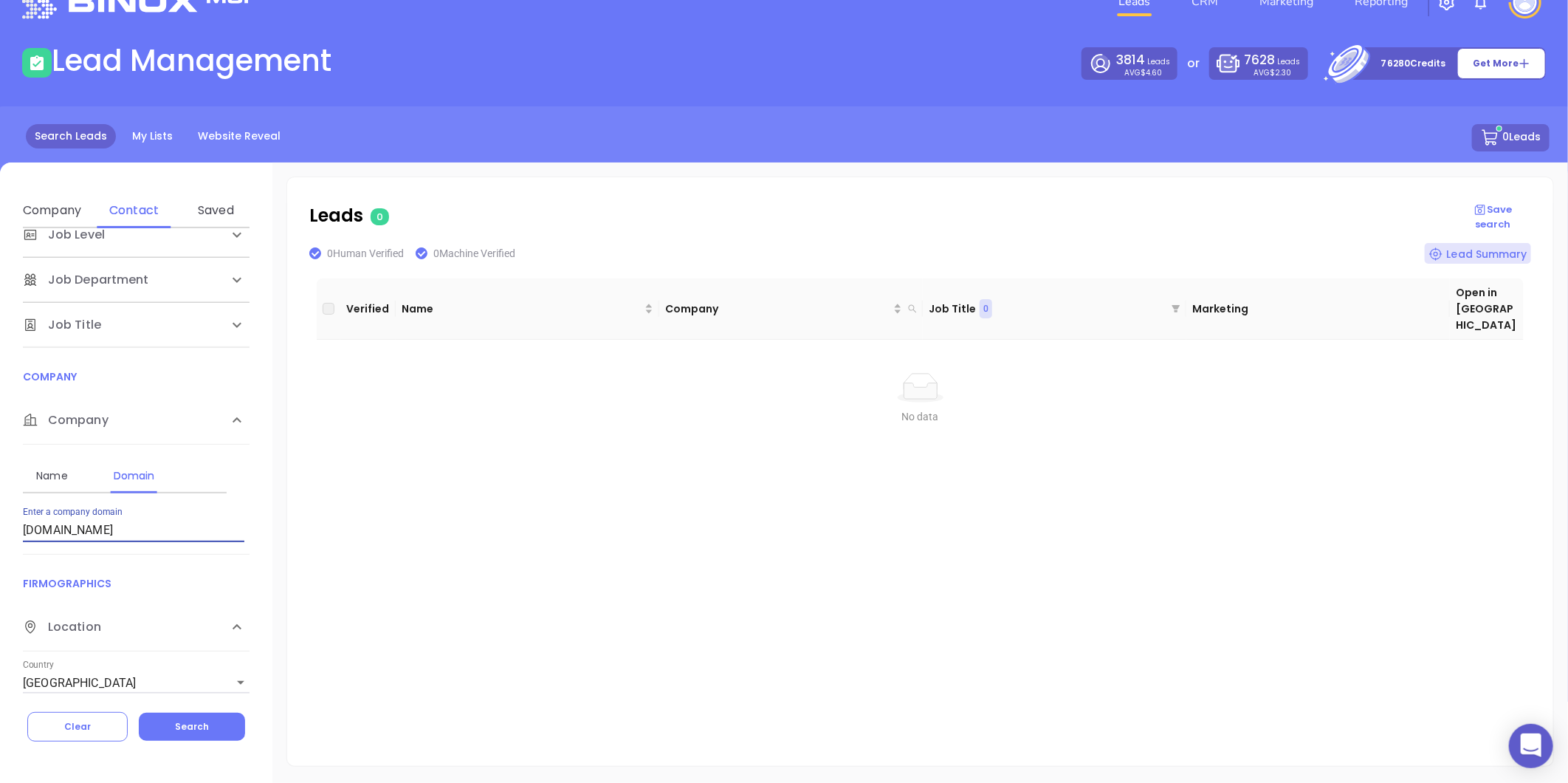
drag, startPoint x: 152, startPoint y: 522, endPoint x: -157, endPoint y: 525, distance: 309.0
click at [0, 525] on html "0 Leads CRM Marketing Reporting Financial Leads Leads Lead Management 3814 Lead…" at bounding box center [784, 352] width 1568 height 783
type input "[DOMAIN_NAME]"
click at [214, 715] on button "Search" at bounding box center [192, 727] width 106 height 28
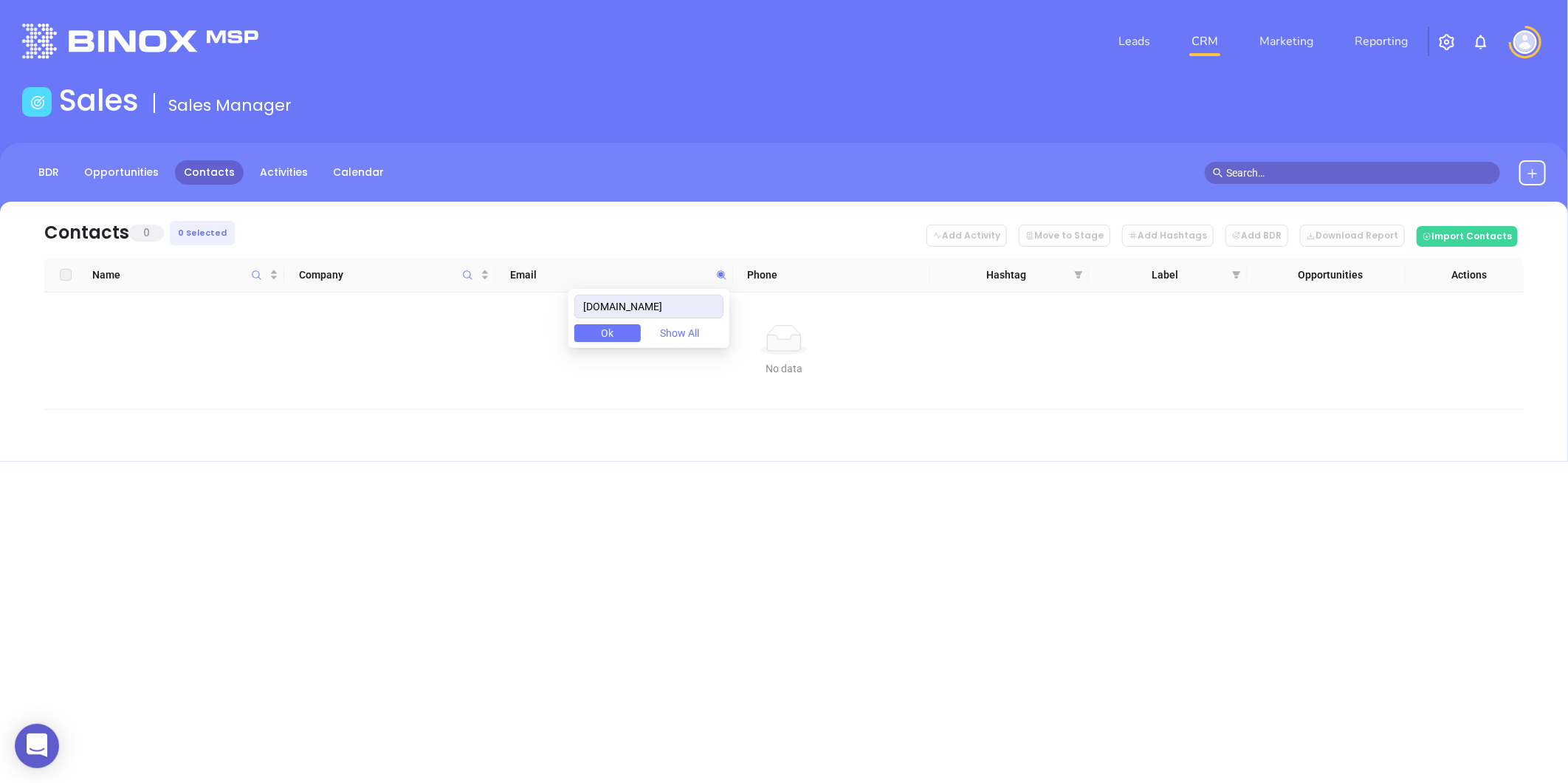
drag, startPoint x: 705, startPoint y: 313, endPoint x: 513, endPoint y: 318, distance: 192.1
click at [513, 318] on body "0 Leads CRM Marketing Reporting Financial Leads Leads Sales Sales Manager BDR O…" at bounding box center [784, 392] width 1568 height 783
type input "[DOMAIN_NAME]"
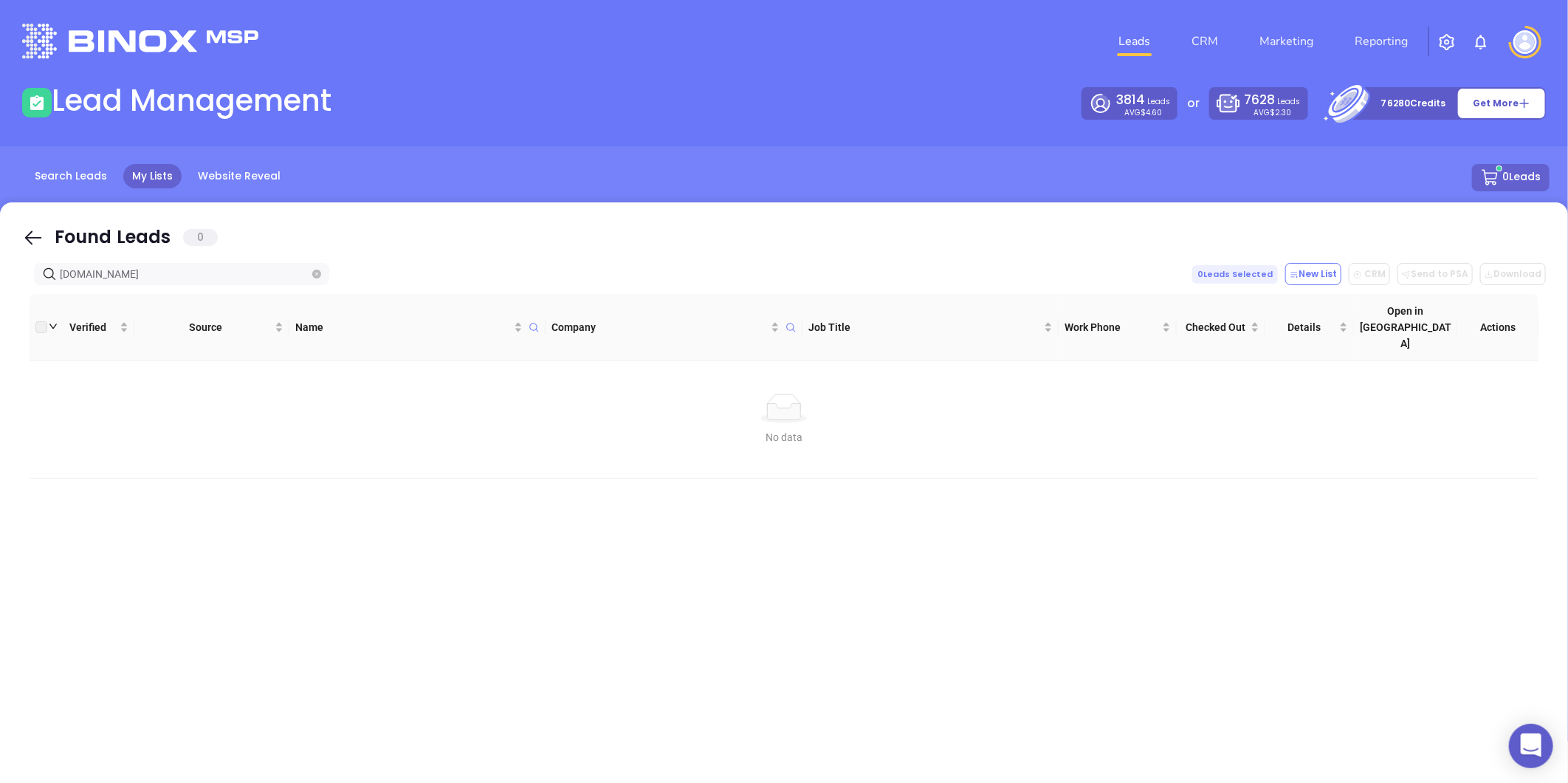
drag, startPoint x: 174, startPoint y: 275, endPoint x: -438, endPoint y: 297, distance: 612.4
click at [0, 297] on html "0 Leads CRM Marketing Reporting Financial Leads Leads Lead Management 3814 Lead…" at bounding box center [784, 392] width 1568 height 783
type input "[DOMAIN_NAME]"
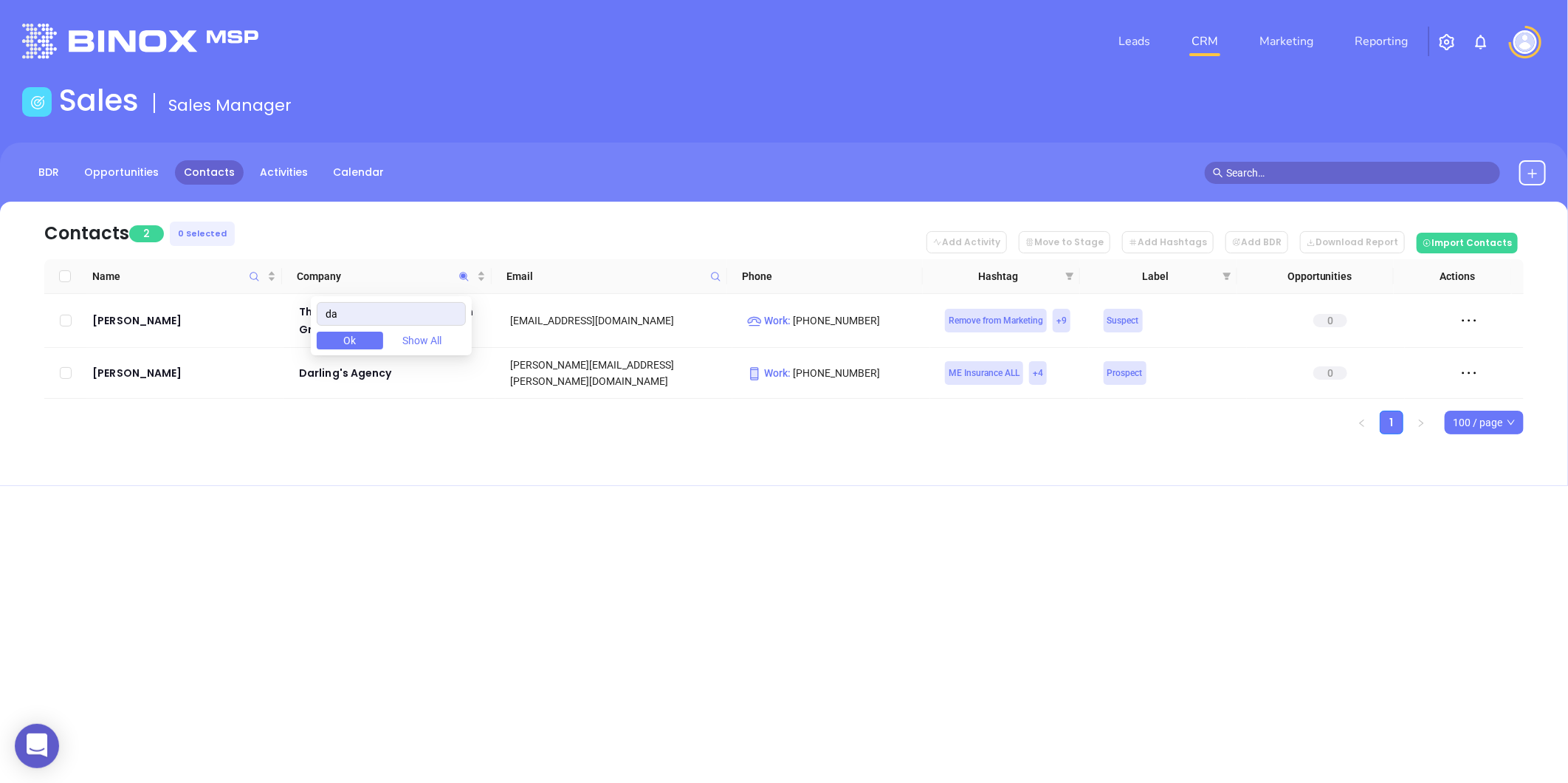
type input "d"
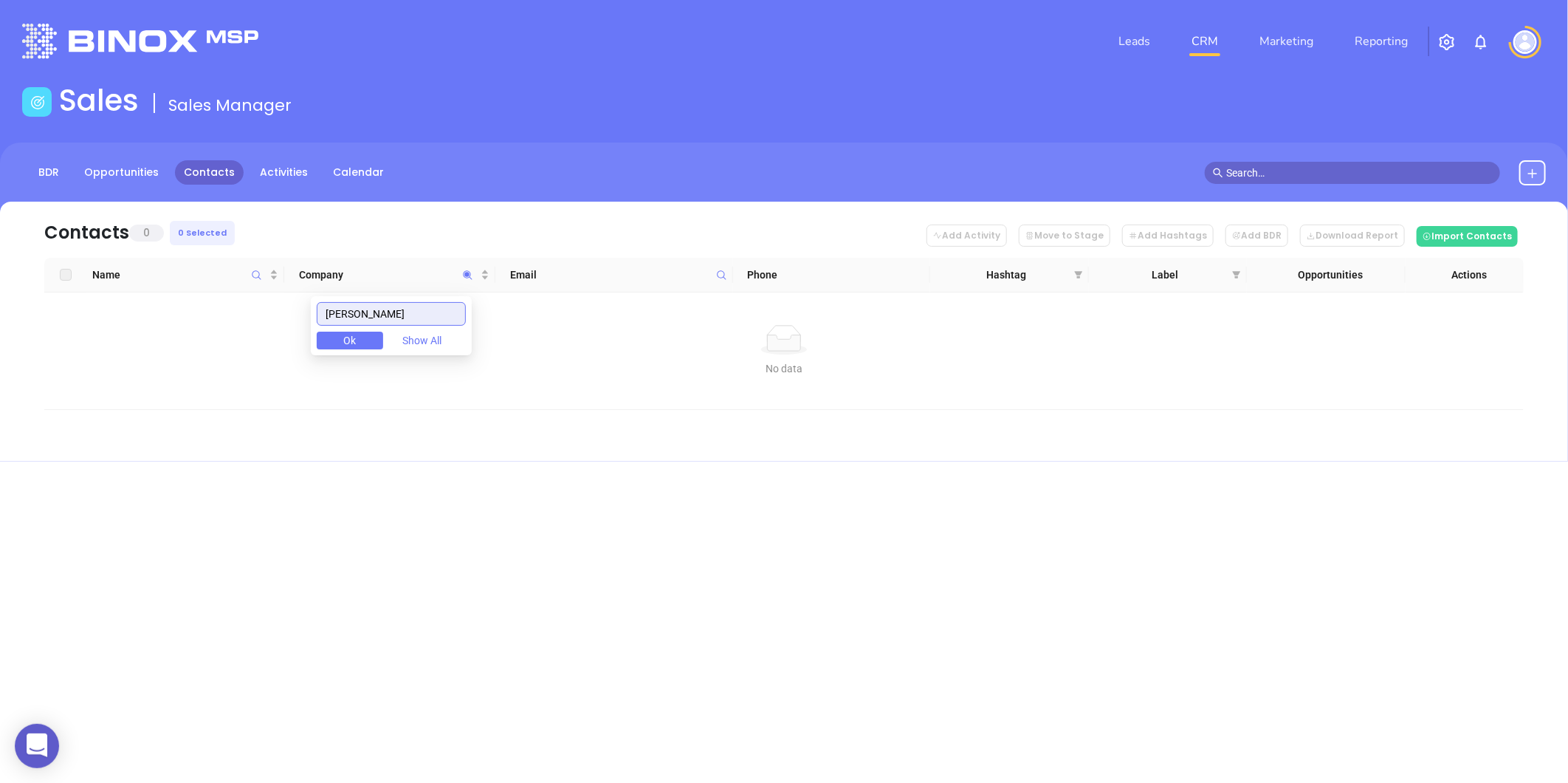
drag, startPoint x: 390, startPoint y: 312, endPoint x: 301, endPoint y: 316, distance: 89.1
click at [301, 316] on body "0 Leads CRM Marketing Reporting Financial Leads Leads Sales Sales Manager BDR O…" at bounding box center [784, 392] width 1568 height 783
paste input "Arneaul"
type input "Arneault"
